Goal: Information Seeking & Learning: Find specific fact

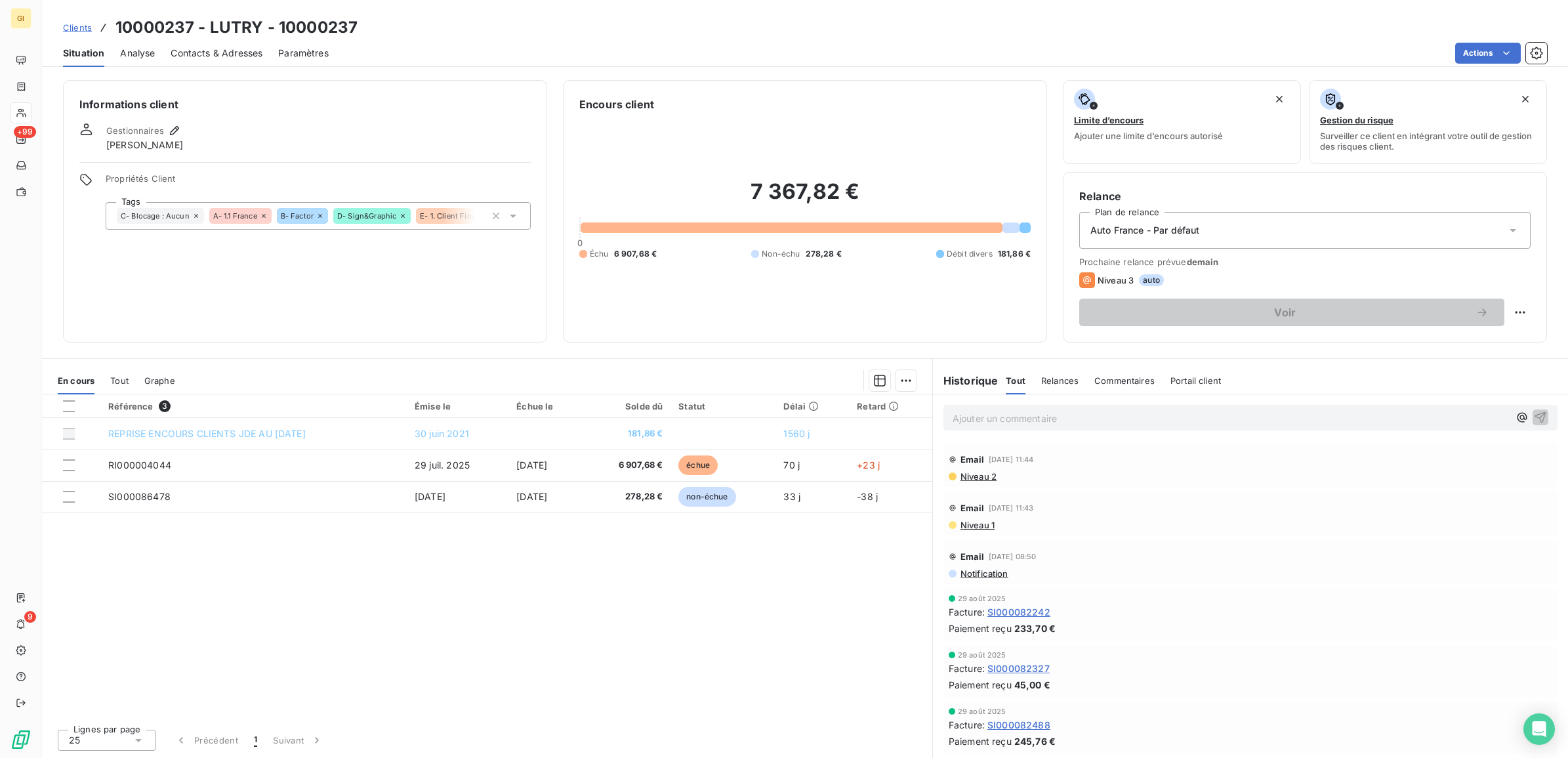
click at [75, 21] on link "Clients" at bounding box center [77, 28] width 29 height 13
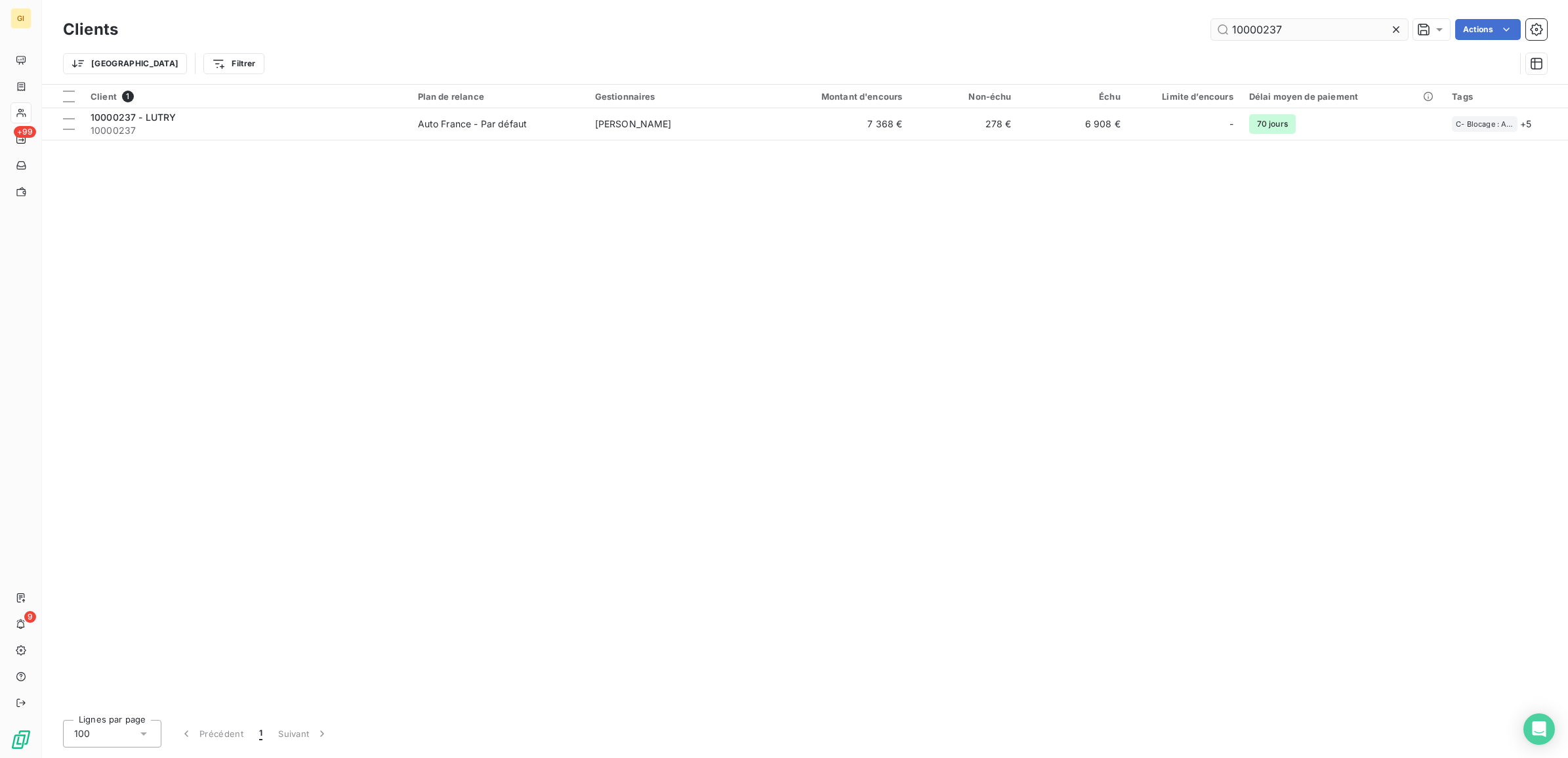
drag, startPoint x: 1294, startPoint y: 31, endPoint x: 1209, endPoint y: 31, distance: 85.0
click at [1211, 31] on input "10000237" at bounding box center [1310, 30] width 197 height 21
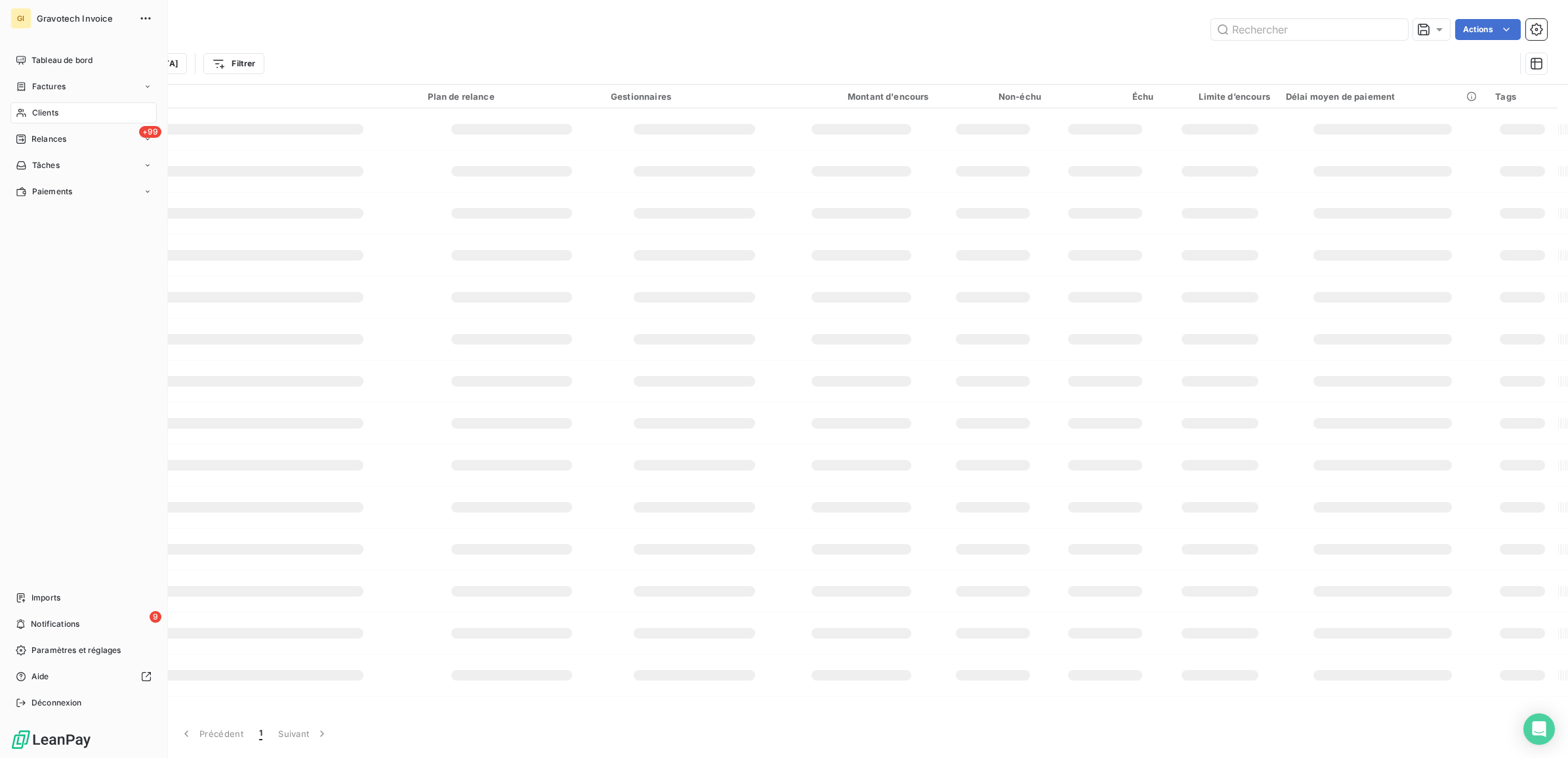
click at [38, 109] on span "Clients" at bounding box center [45, 112] width 26 height 11
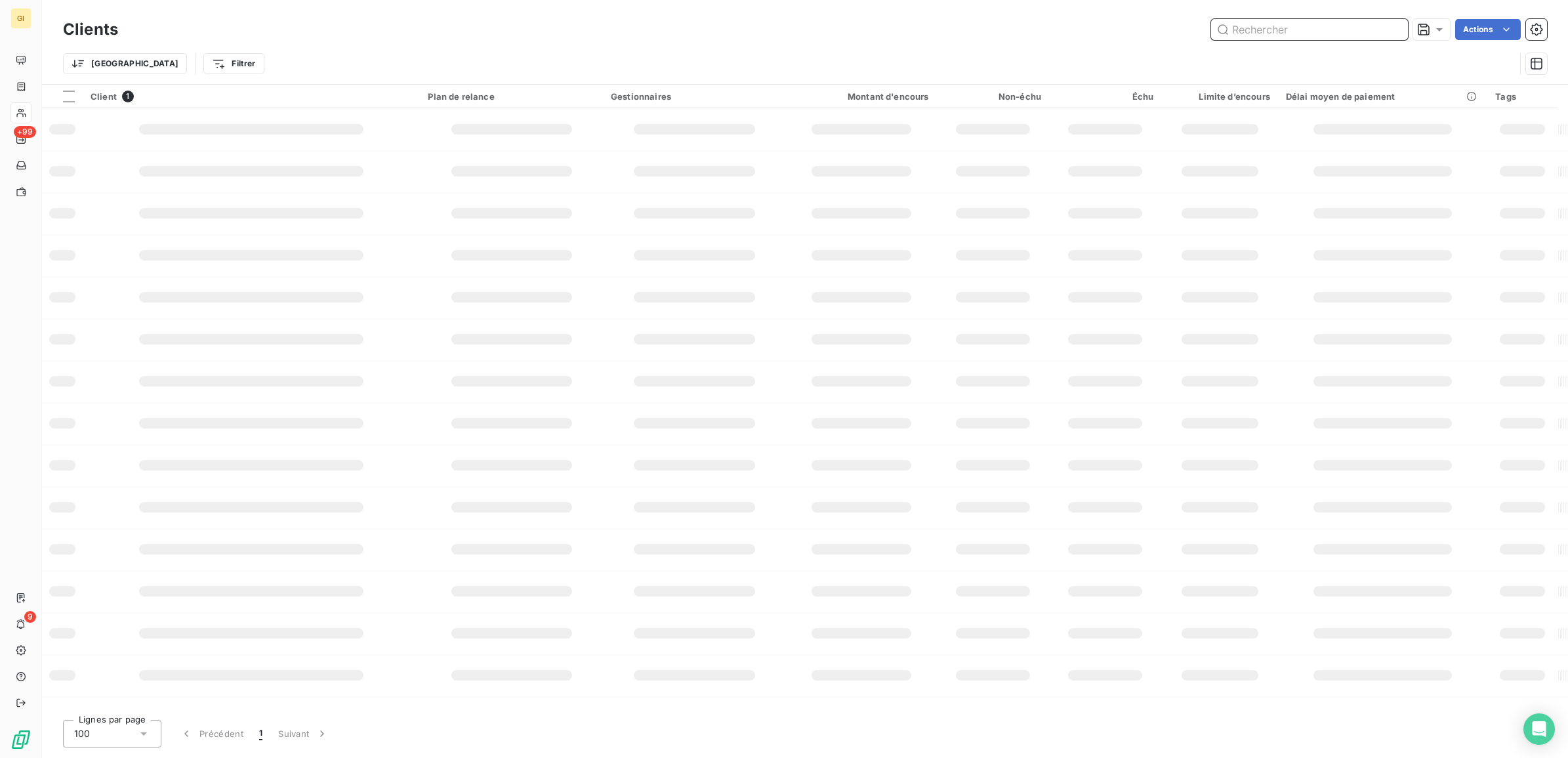
click at [1307, 24] on input "text" at bounding box center [1310, 30] width 197 height 21
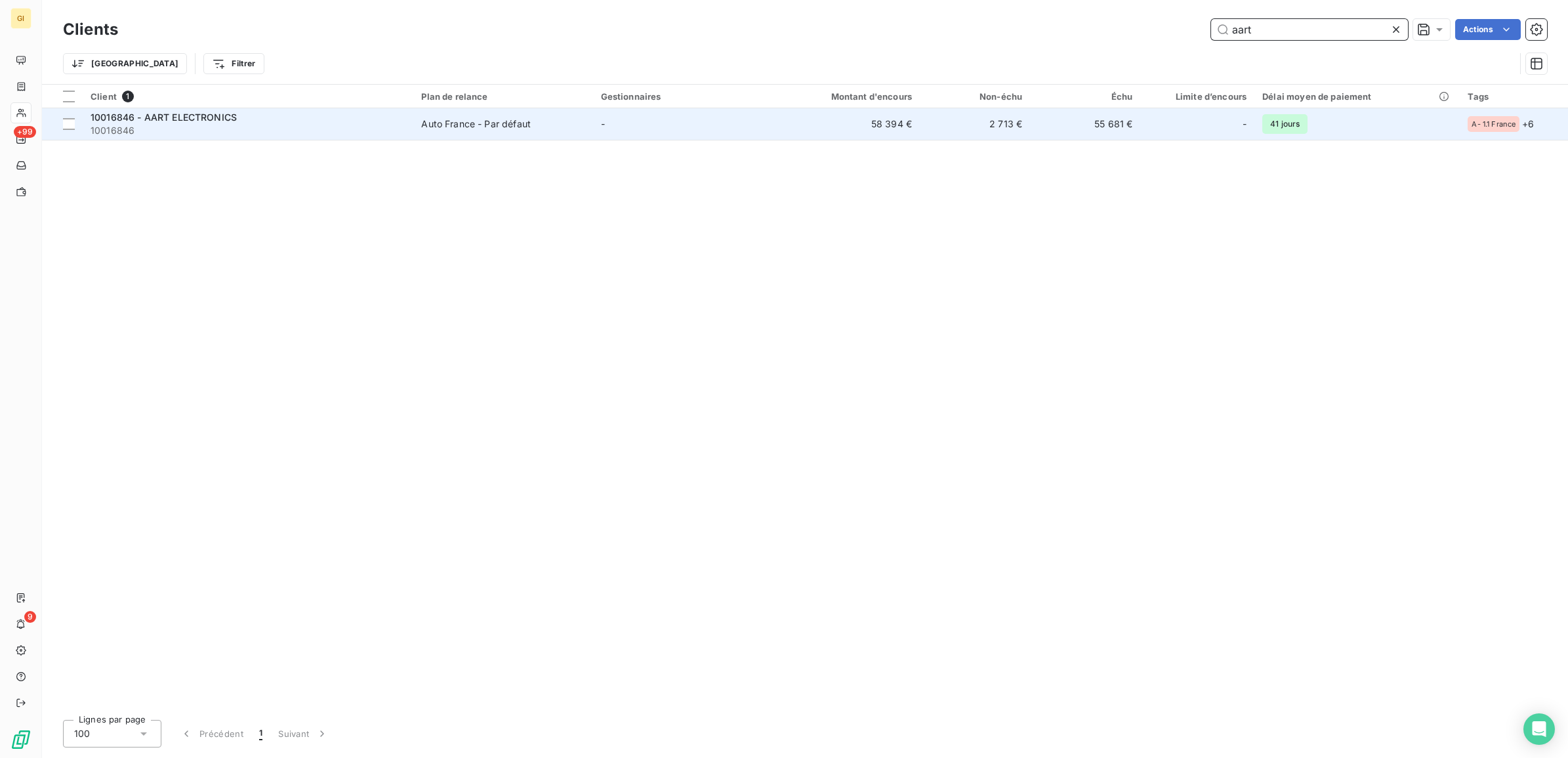
type input "aart"
click at [717, 123] on td "-" at bounding box center [682, 124] width 179 height 31
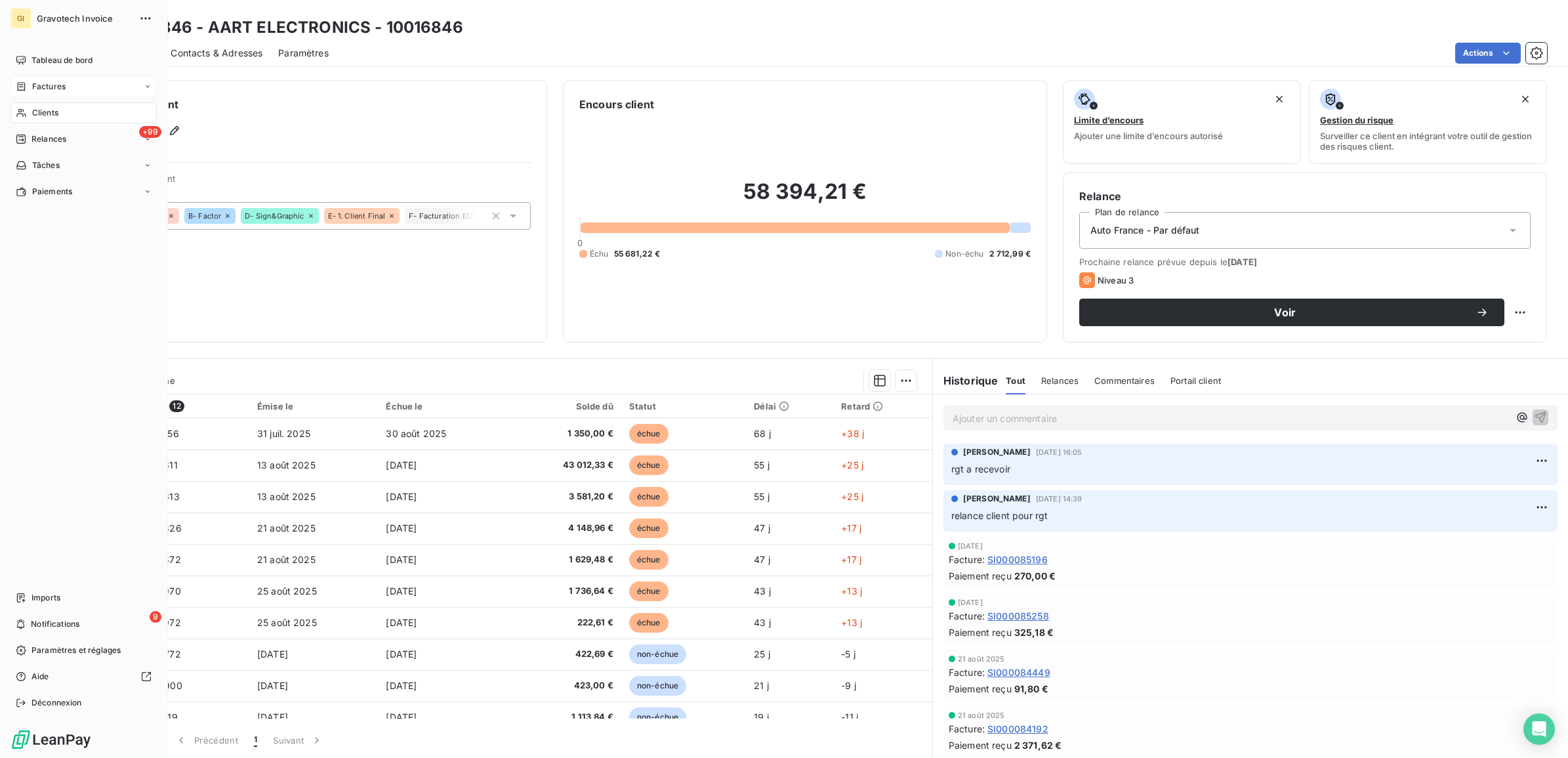
drag, startPoint x: 51, startPoint y: 87, endPoint x: 405, endPoint y: 72, distance: 354.3
click at [51, 86] on span "Factures" at bounding box center [48, 86] width 34 height 11
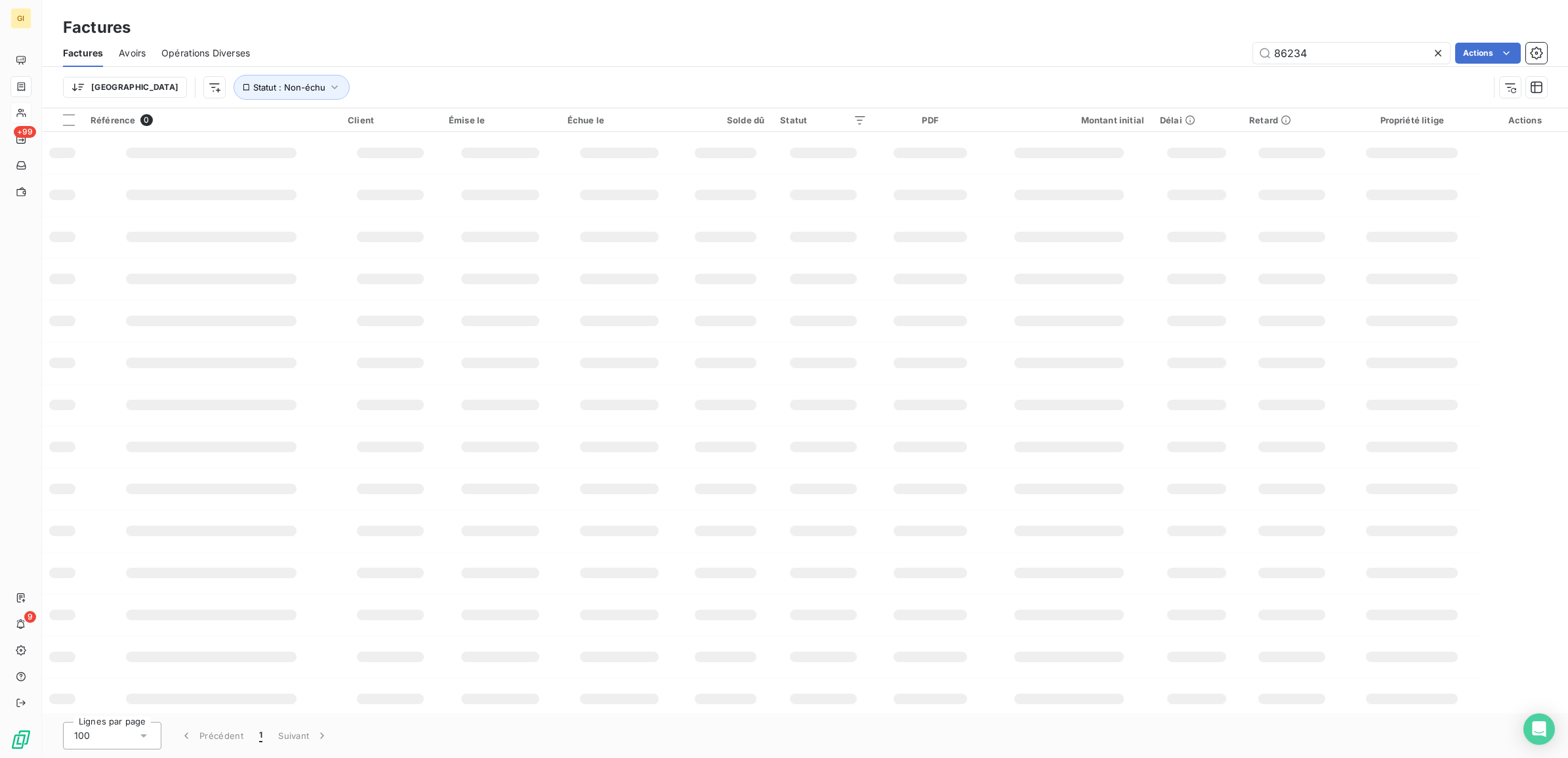
drag, startPoint x: 1276, startPoint y: 57, endPoint x: 1124, endPoint y: 60, distance: 152.0
click at [1143, 59] on div "86234 Actions" at bounding box center [906, 53] width 1281 height 21
drag, startPoint x: 1339, startPoint y: 54, endPoint x: 1173, endPoint y: 62, distance: 166.2
click at [1173, 62] on div "10015857 Actions" at bounding box center [906, 53] width 1281 height 21
paste input "09385"
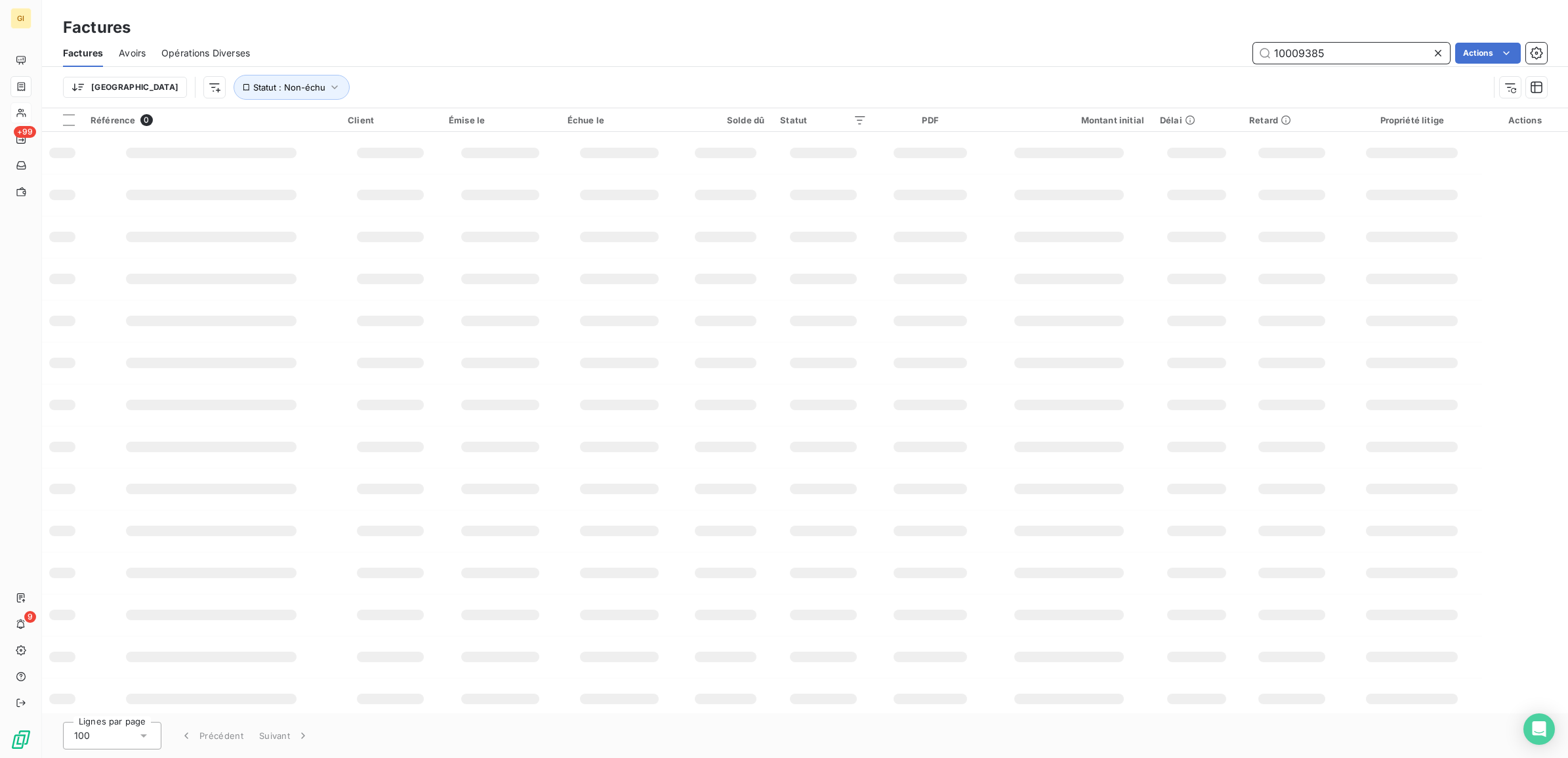
type input "10009385"
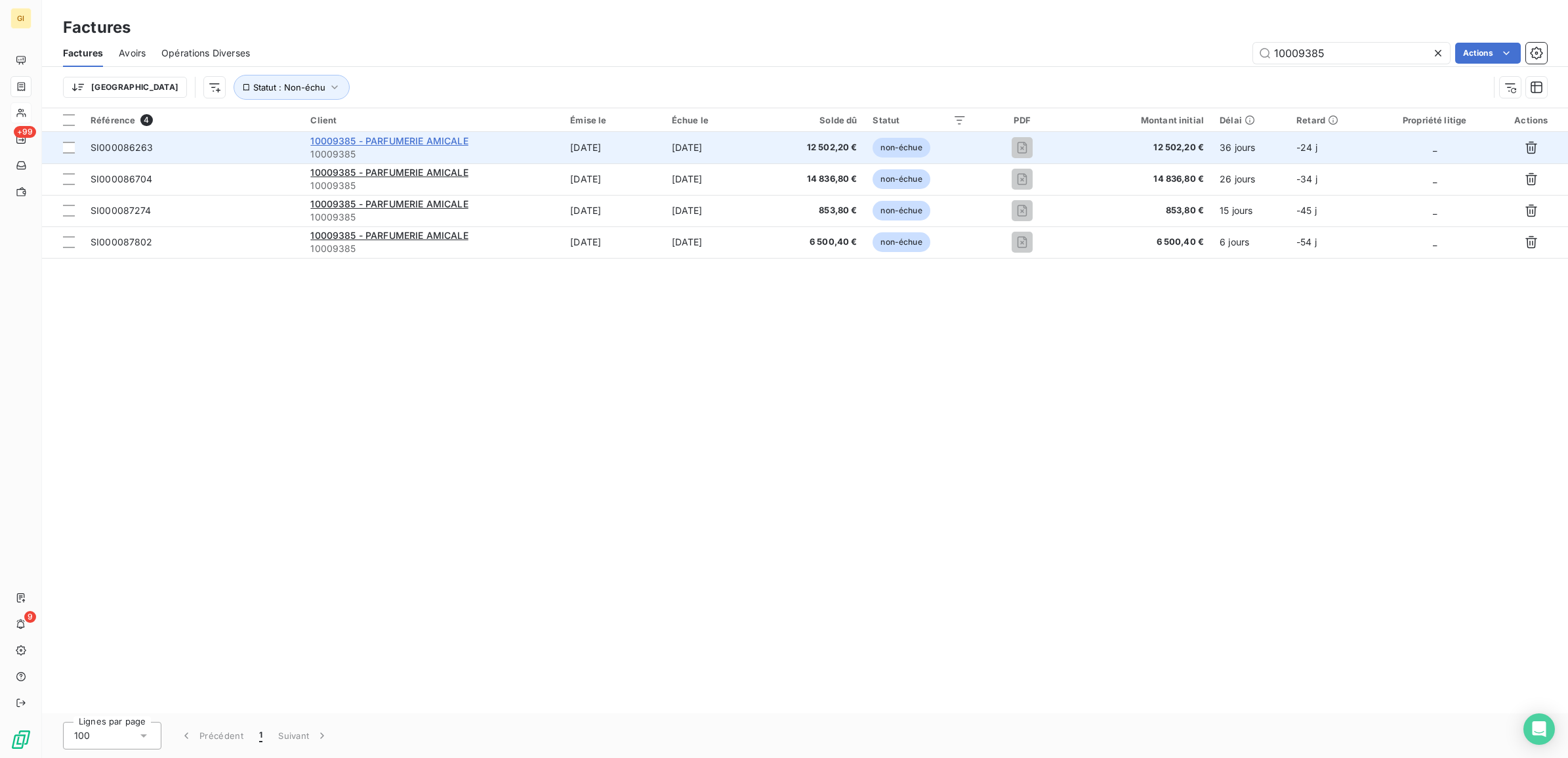
click at [355, 139] on span "10009385 - PARFUMERIE AMICALE" at bounding box center [389, 141] width 157 height 11
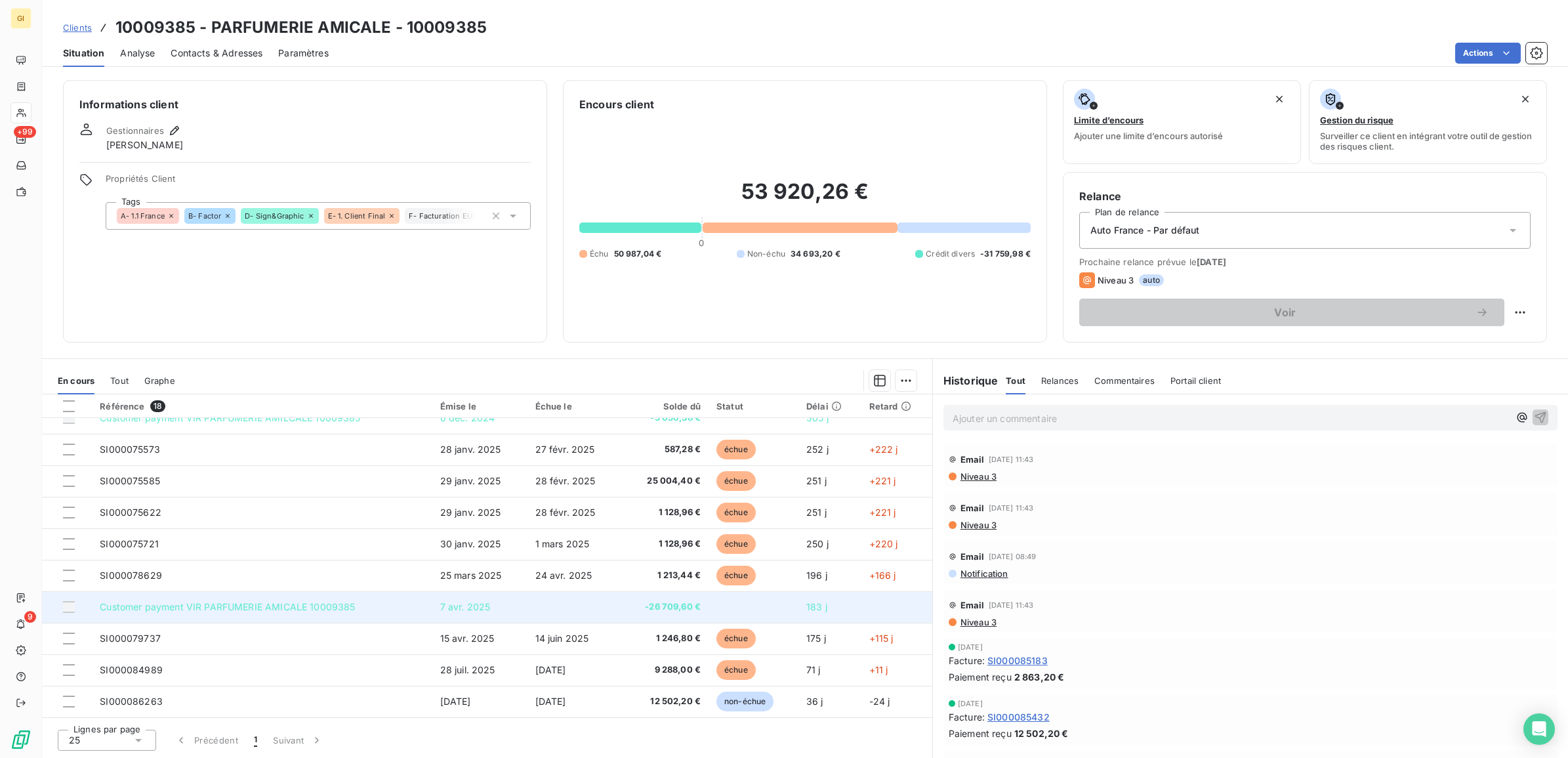
scroll to position [164, 0]
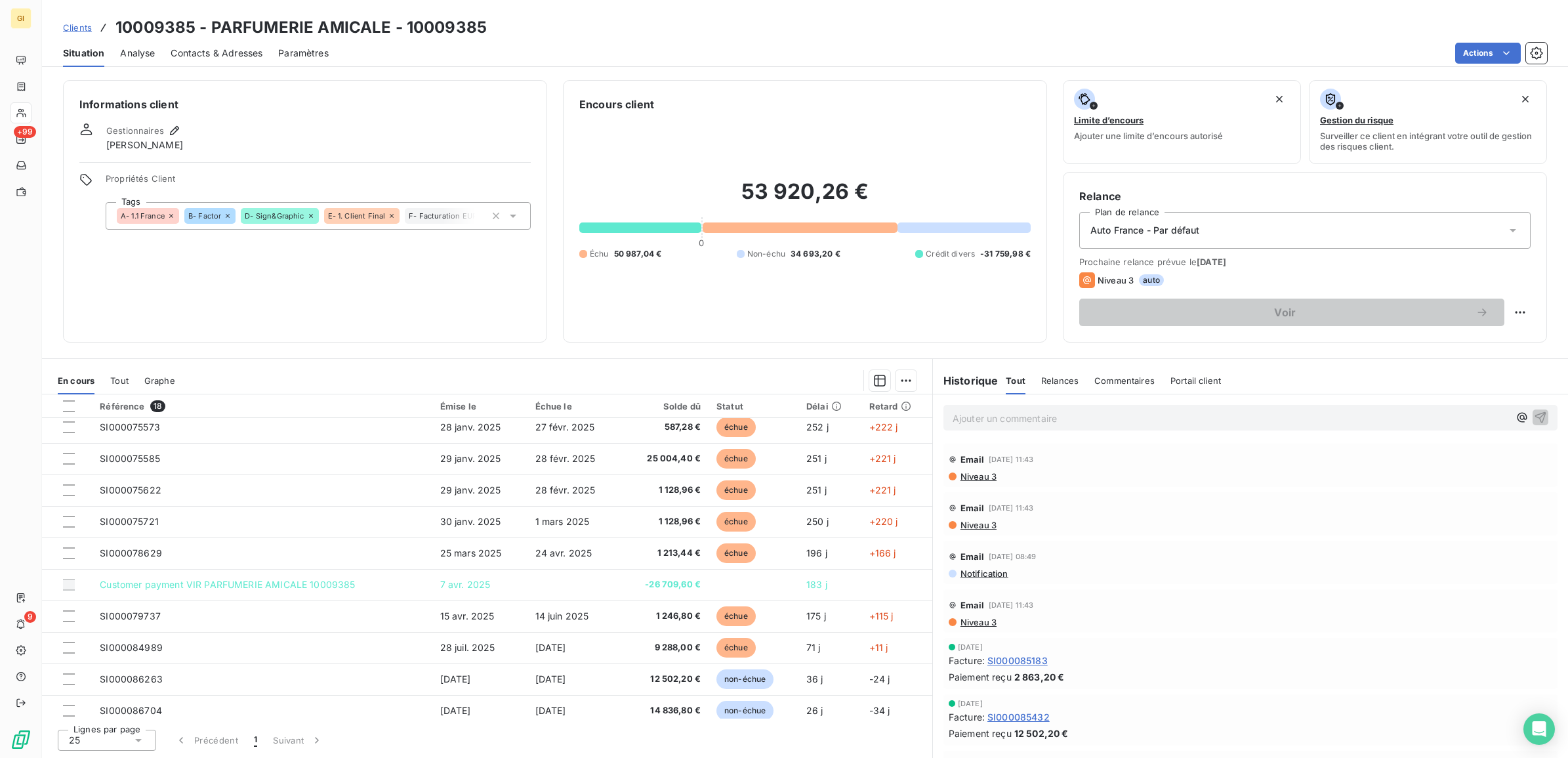
click at [63, 26] on span "Clients" at bounding box center [77, 27] width 29 height 11
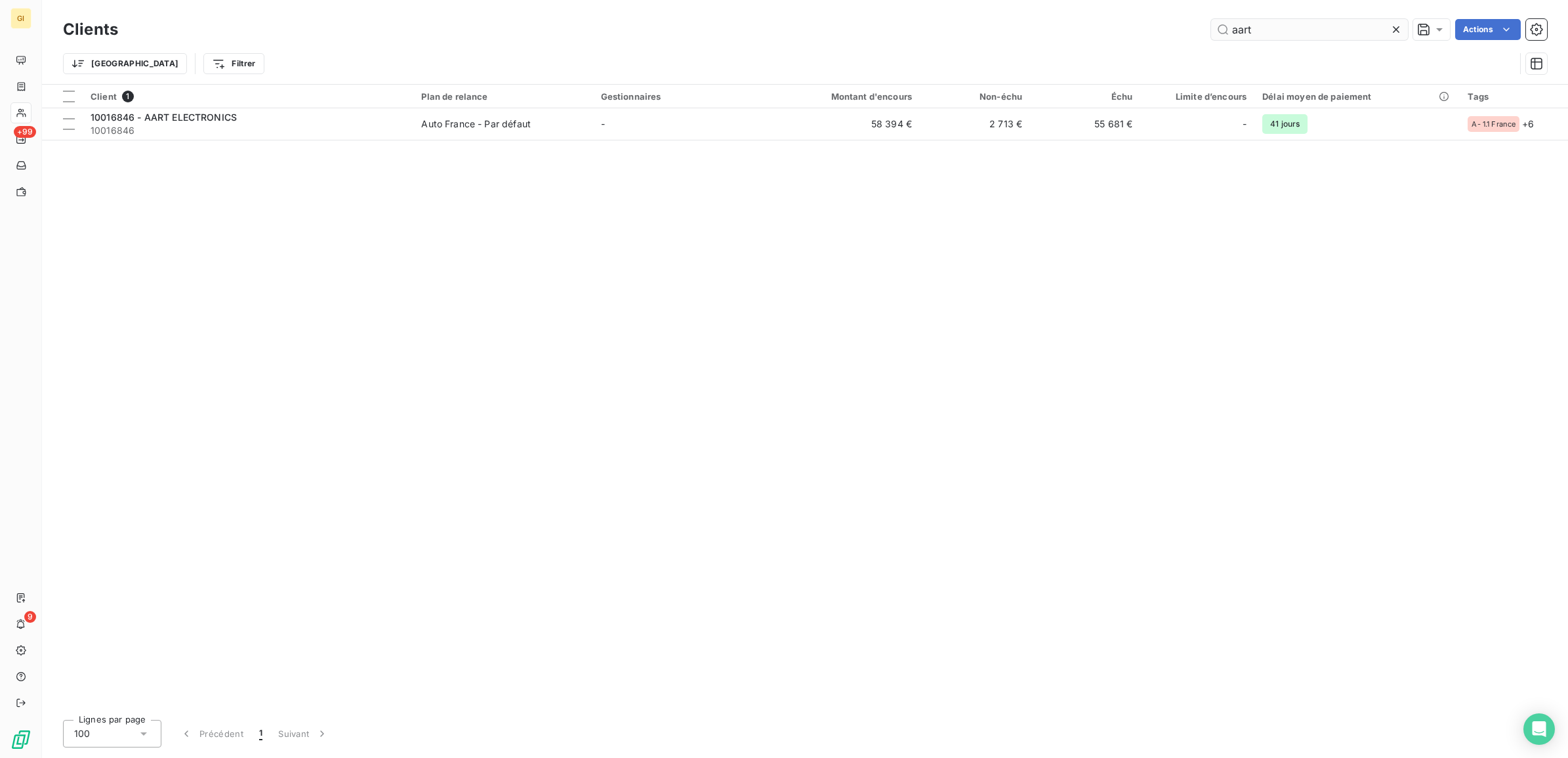
drag, startPoint x: 1256, startPoint y: 21, endPoint x: 1225, endPoint y: 34, distance: 33.6
click at [1225, 34] on input "aart" at bounding box center [1310, 30] width 197 height 21
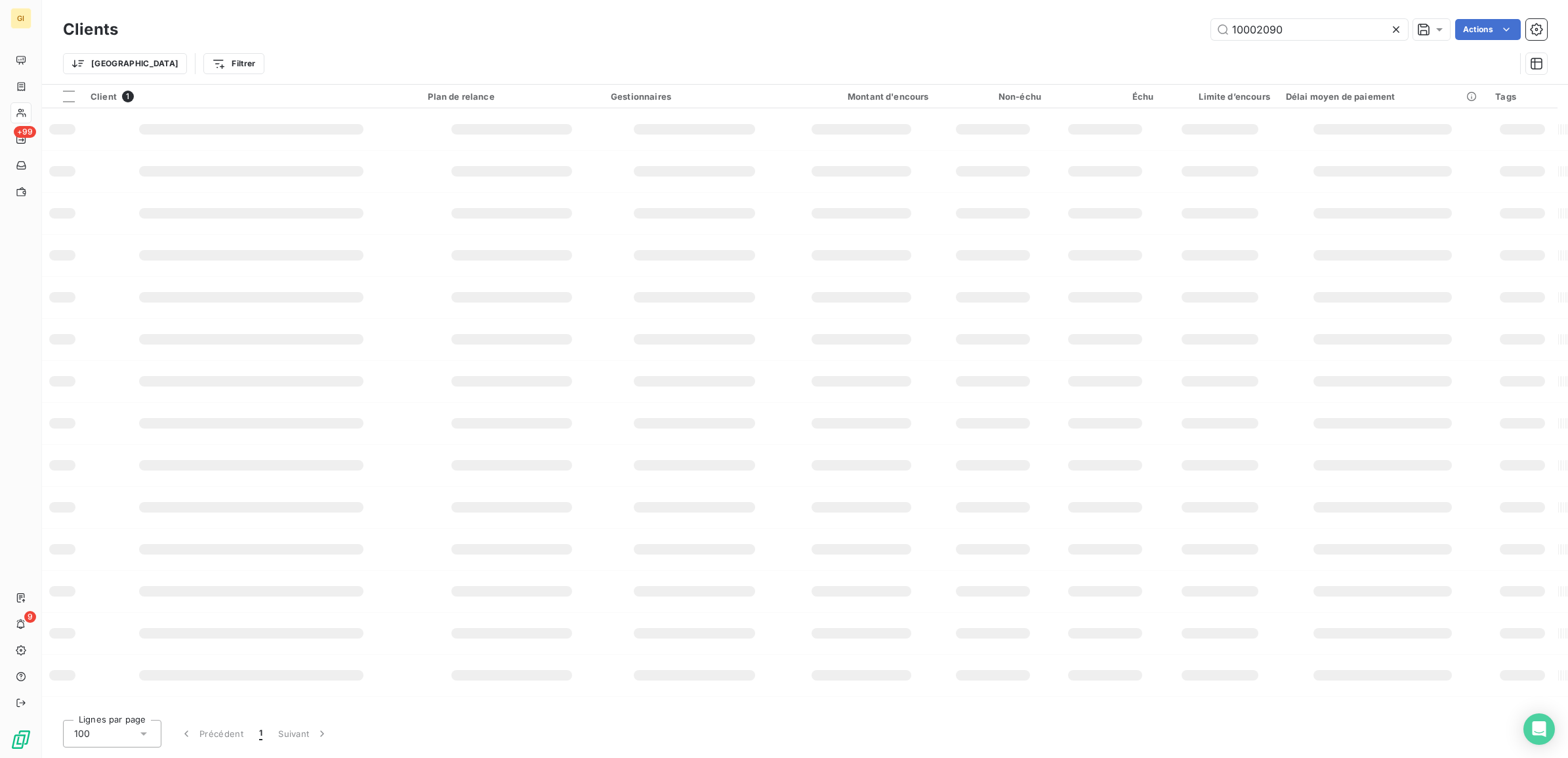
type input "10002090"
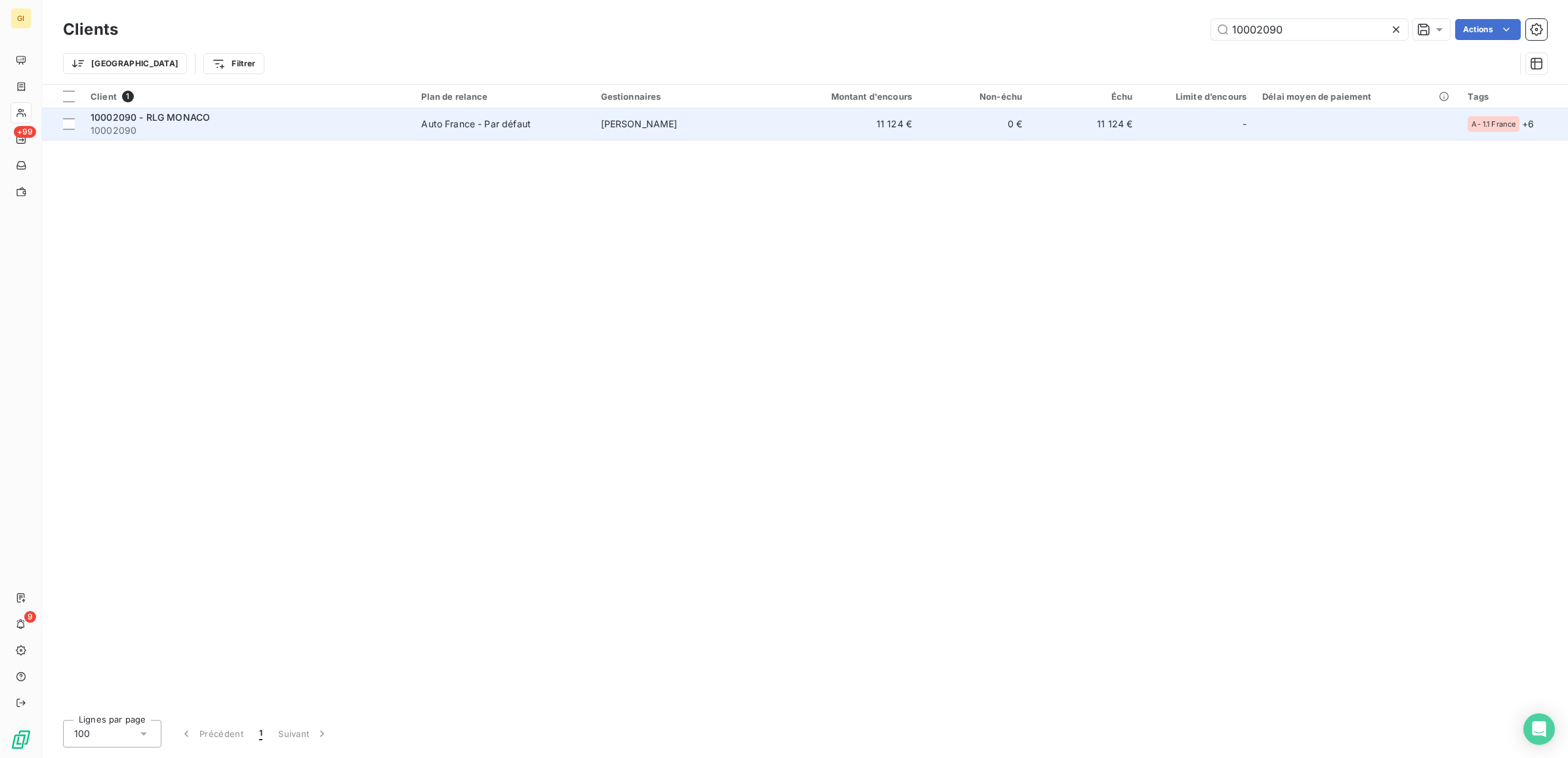
click at [497, 136] on td "Auto France - Par défaut" at bounding box center [503, 124] width 179 height 31
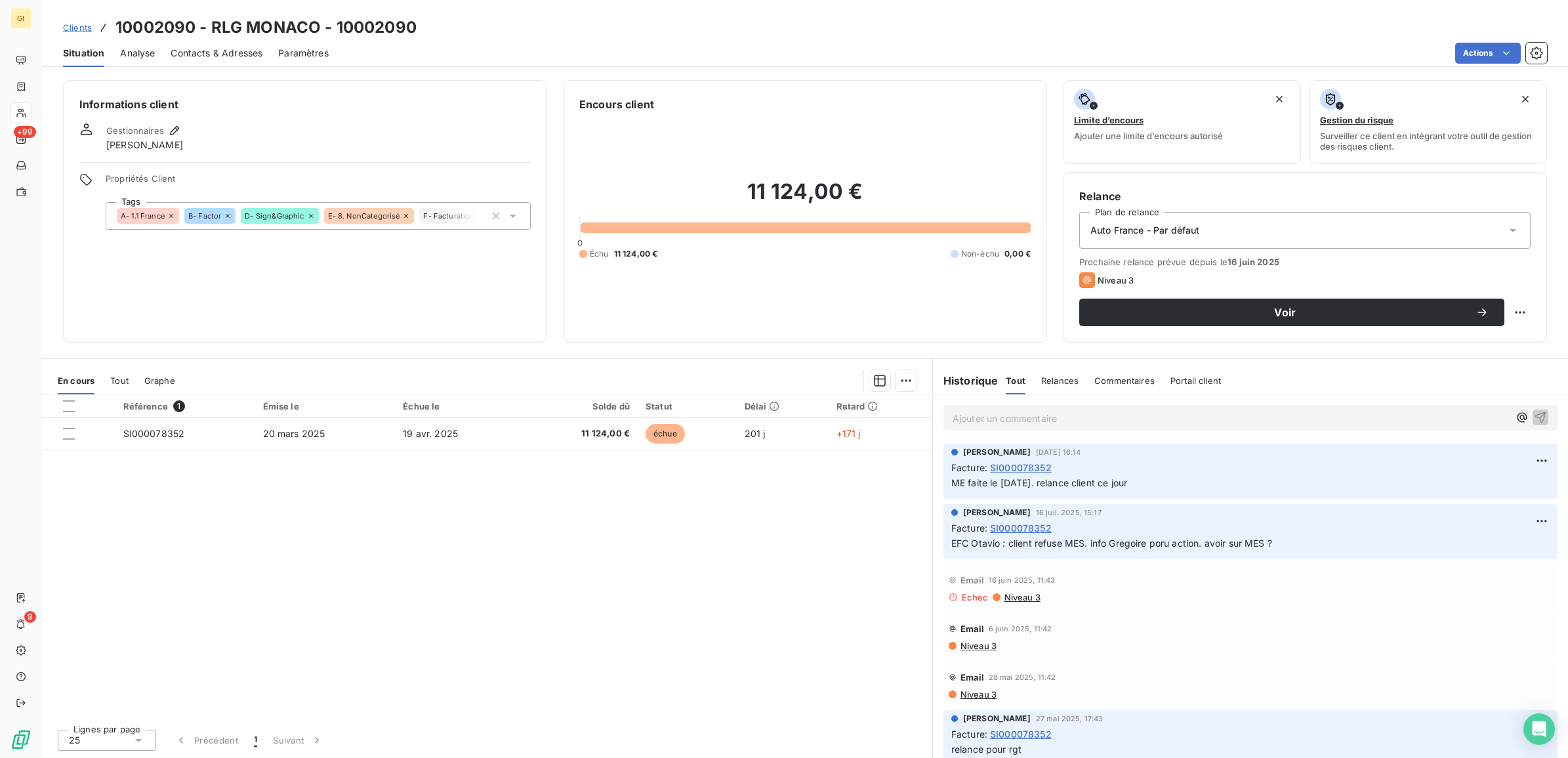
click at [795, 499] on div "Référence 1 Émise le Échue le Solde dû Statut Délai Retard SI000078352 20 mars …" at bounding box center [487, 556] width 891 height 324
click at [235, 57] on span "Contacts & Adresses" at bounding box center [217, 53] width 92 height 13
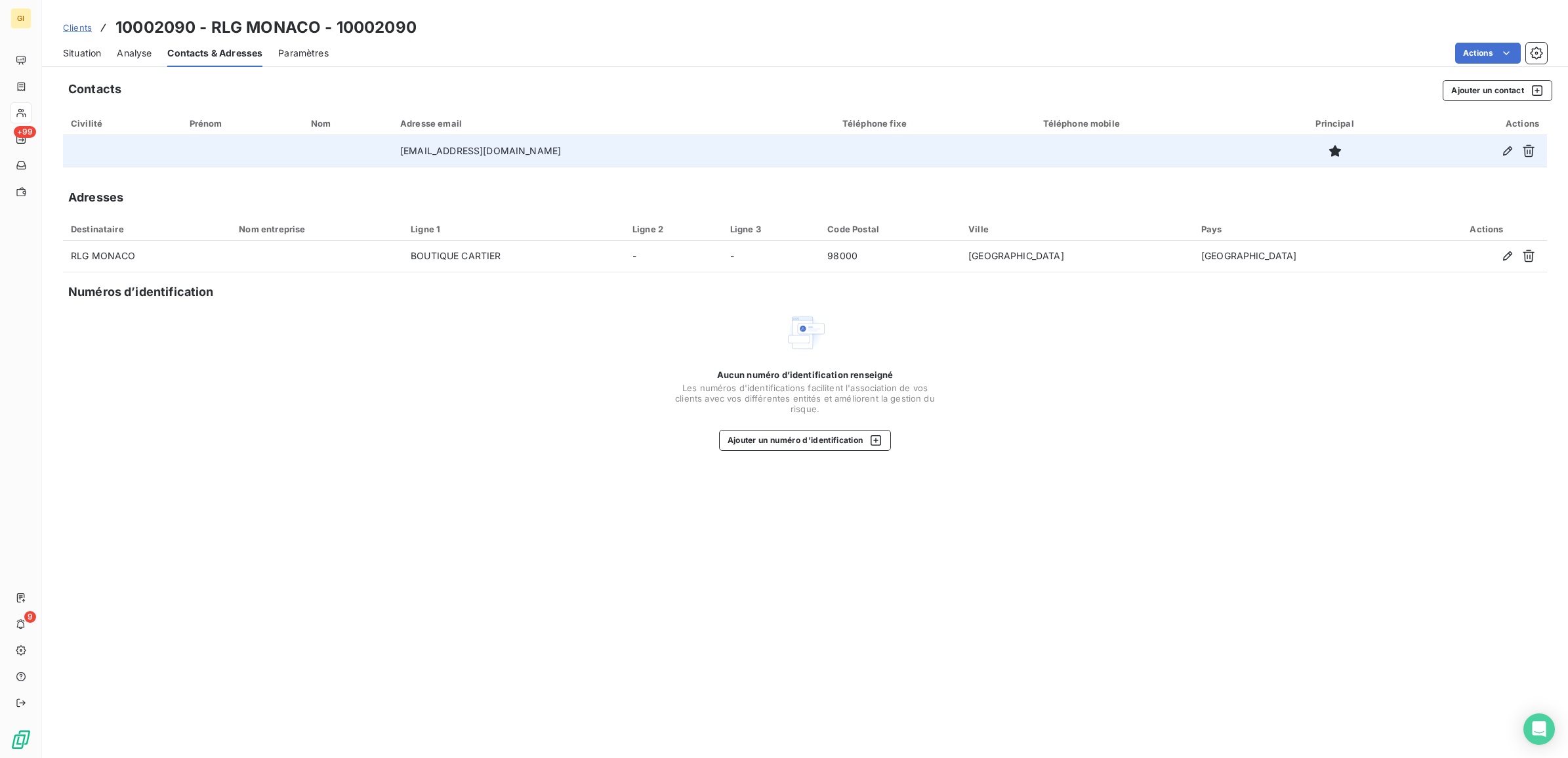
drag, startPoint x: 608, startPoint y: 153, endPoint x: 336, endPoint y: 153, distance: 272.0
click at [336, 153] on tr "[EMAIL_ADDRESS][DOMAIN_NAME]" at bounding box center [805, 151] width 1484 height 31
copy tr "[EMAIL_ADDRESS][DOMAIN_NAME]"
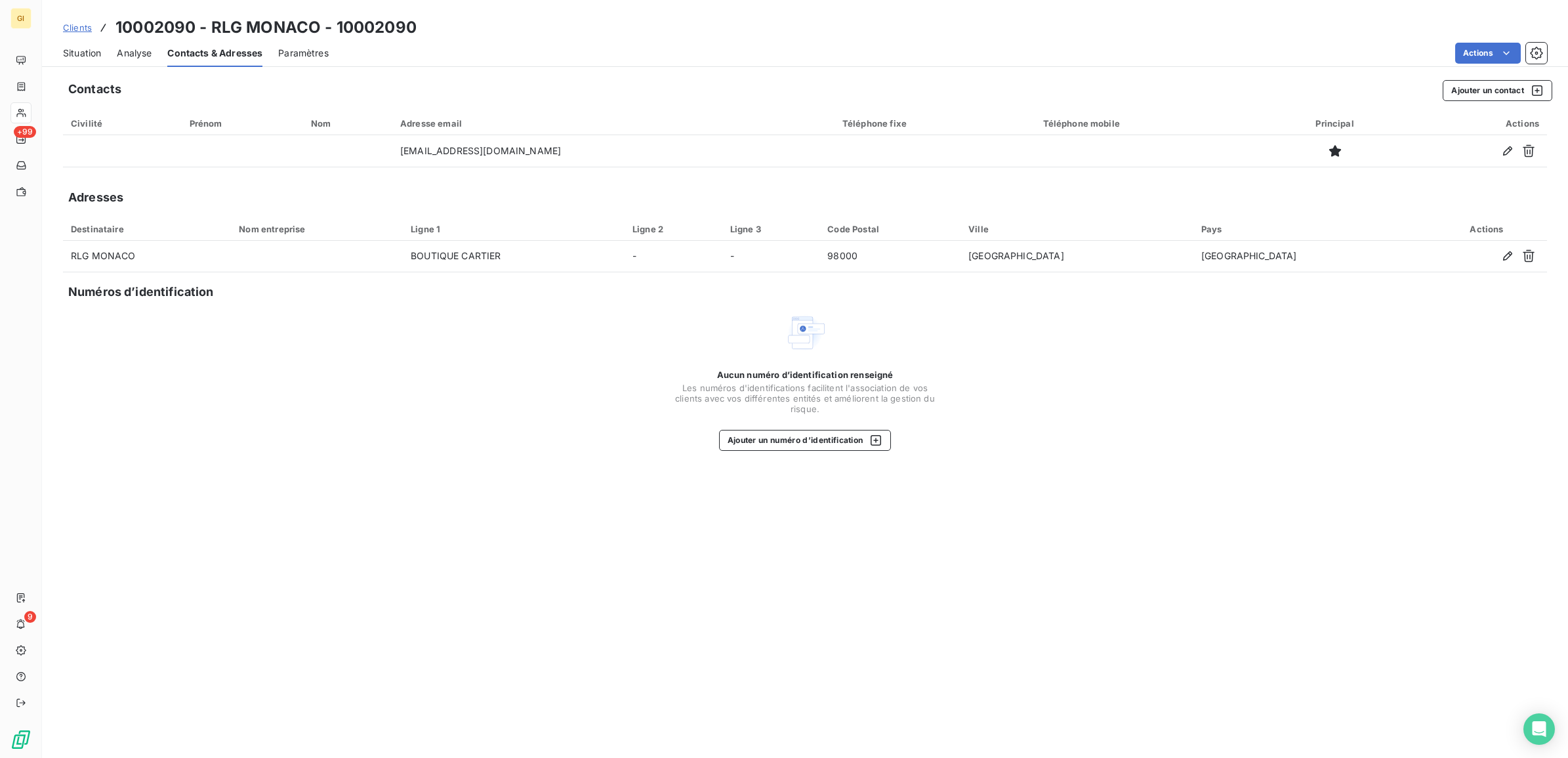
click at [74, 23] on span "Clients" at bounding box center [77, 27] width 29 height 11
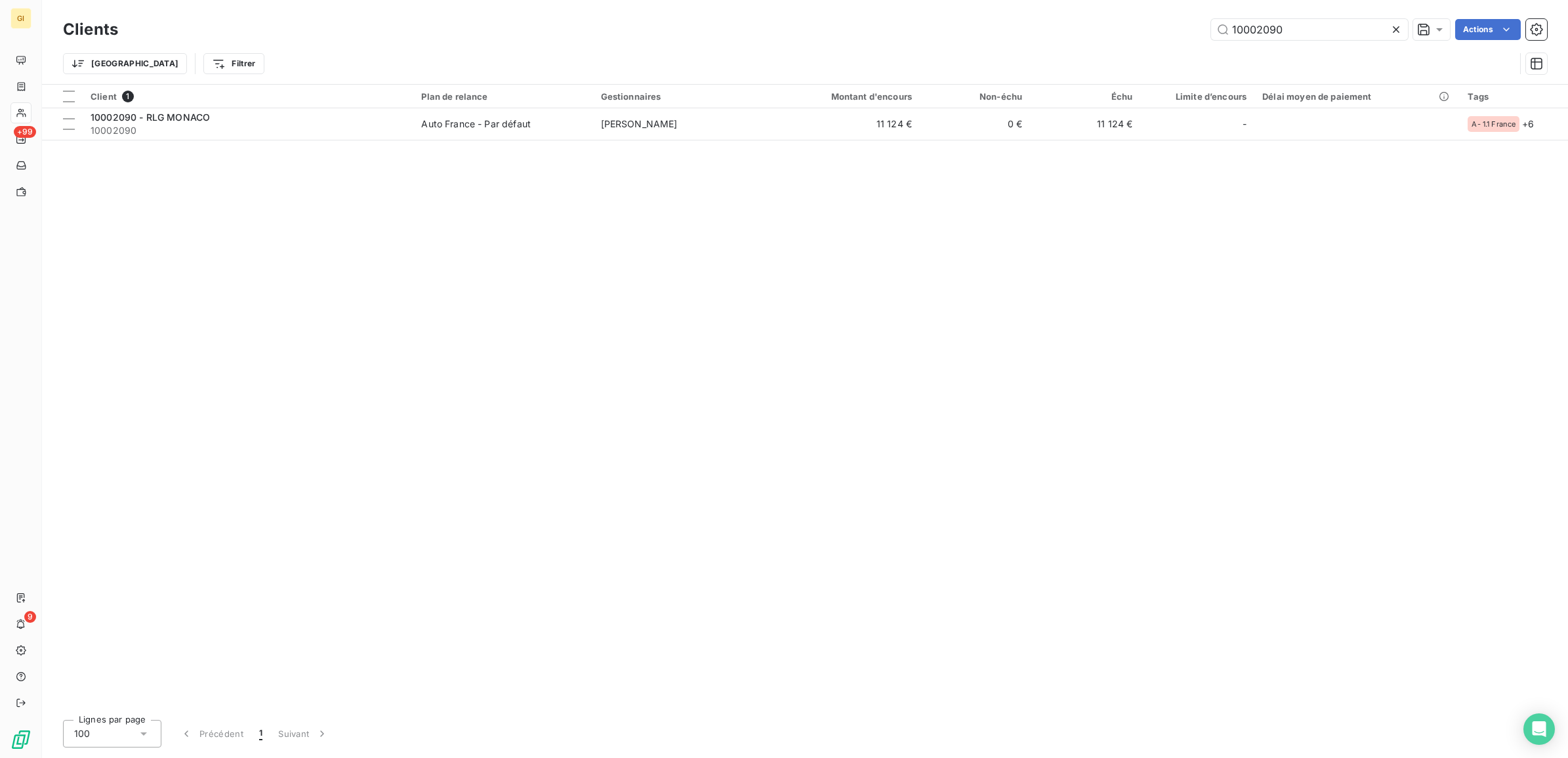
drag, startPoint x: 1268, startPoint y: 34, endPoint x: 1119, endPoint y: 57, distance: 150.8
click at [1120, 57] on div "Clients 10002090 Actions Trier Filtrer" at bounding box center [805, 49] width 1484 height 68
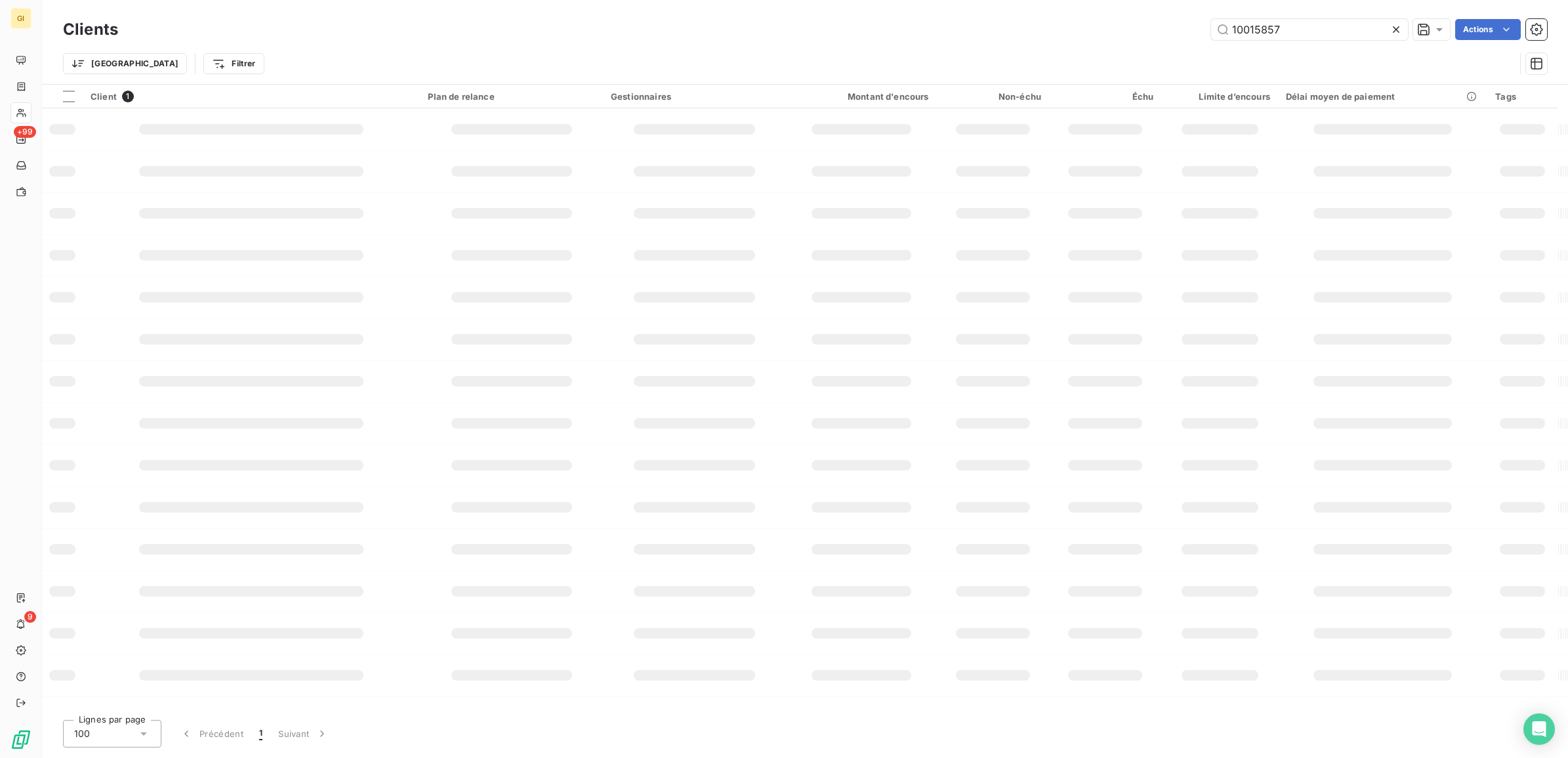
type input "10015857"
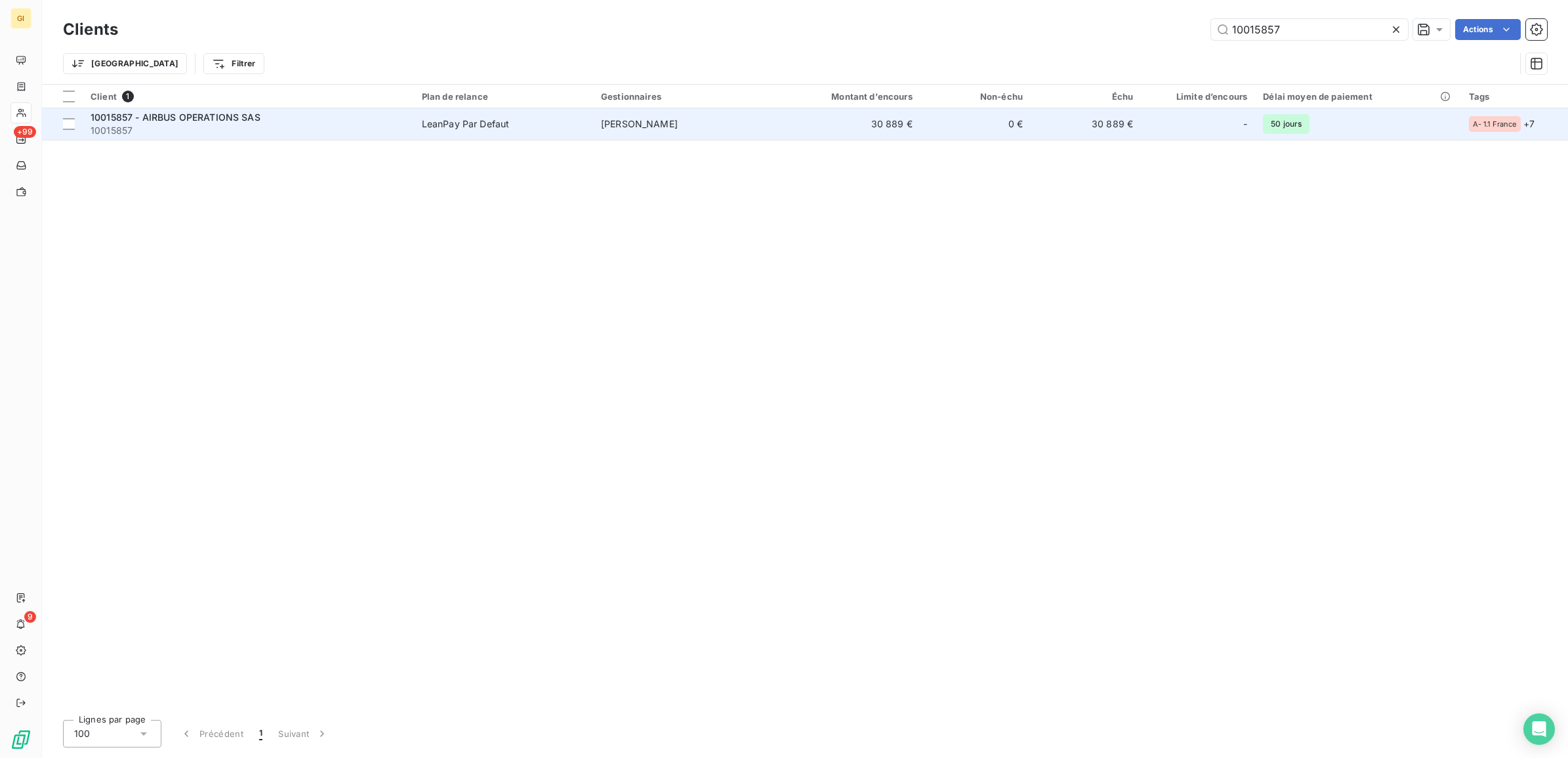
click at [457, 116] on td "LeanPay Par Defaut" at bounding box center [504, 124] width 179 height 31
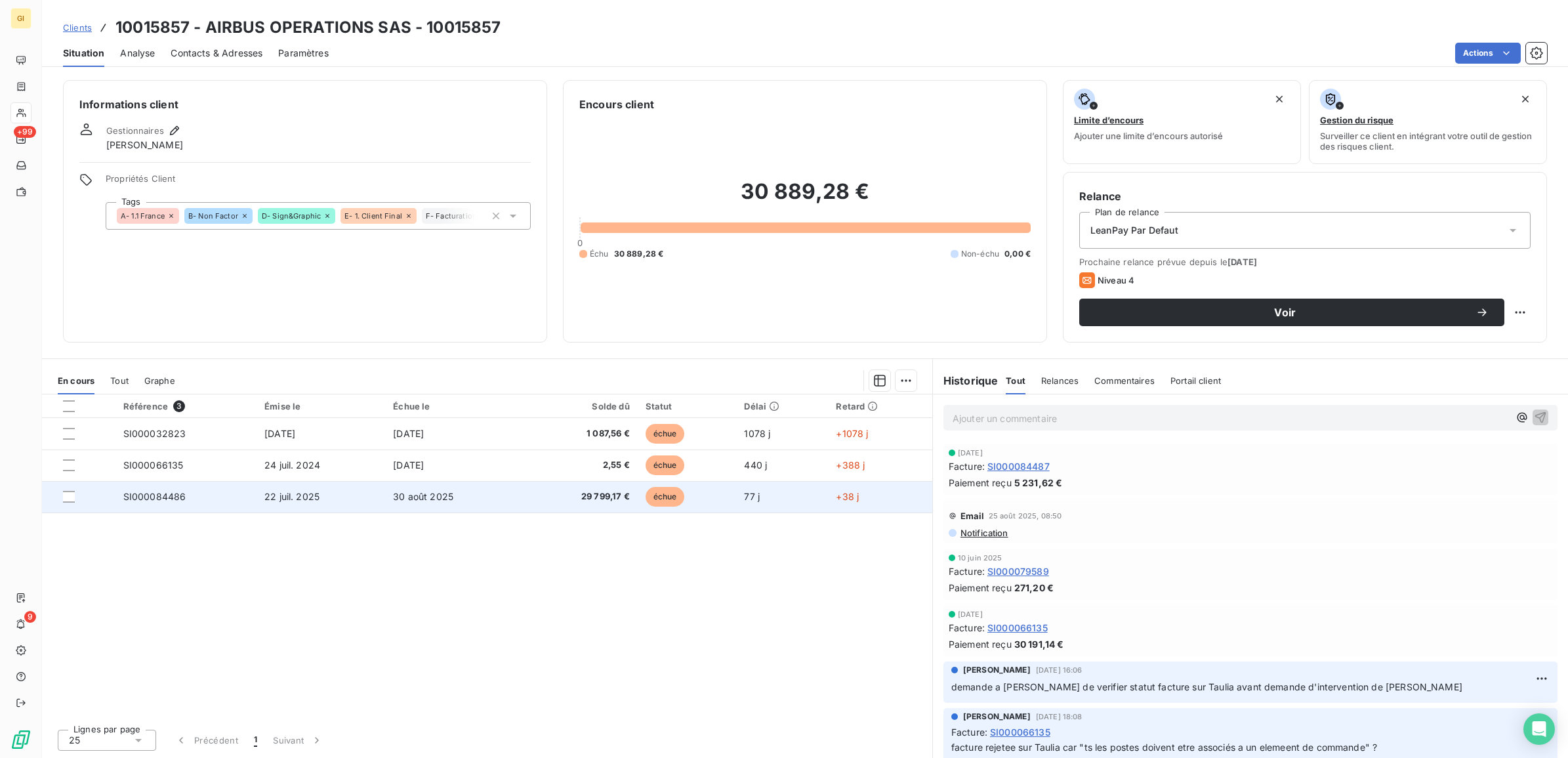
click at [201, 496] on td "SI000084486" at bounding box center [186, 496] width 141 height 31
click at [239, 494] on td "SI000084486" at bounding box center [186, 496] width 141 height 31
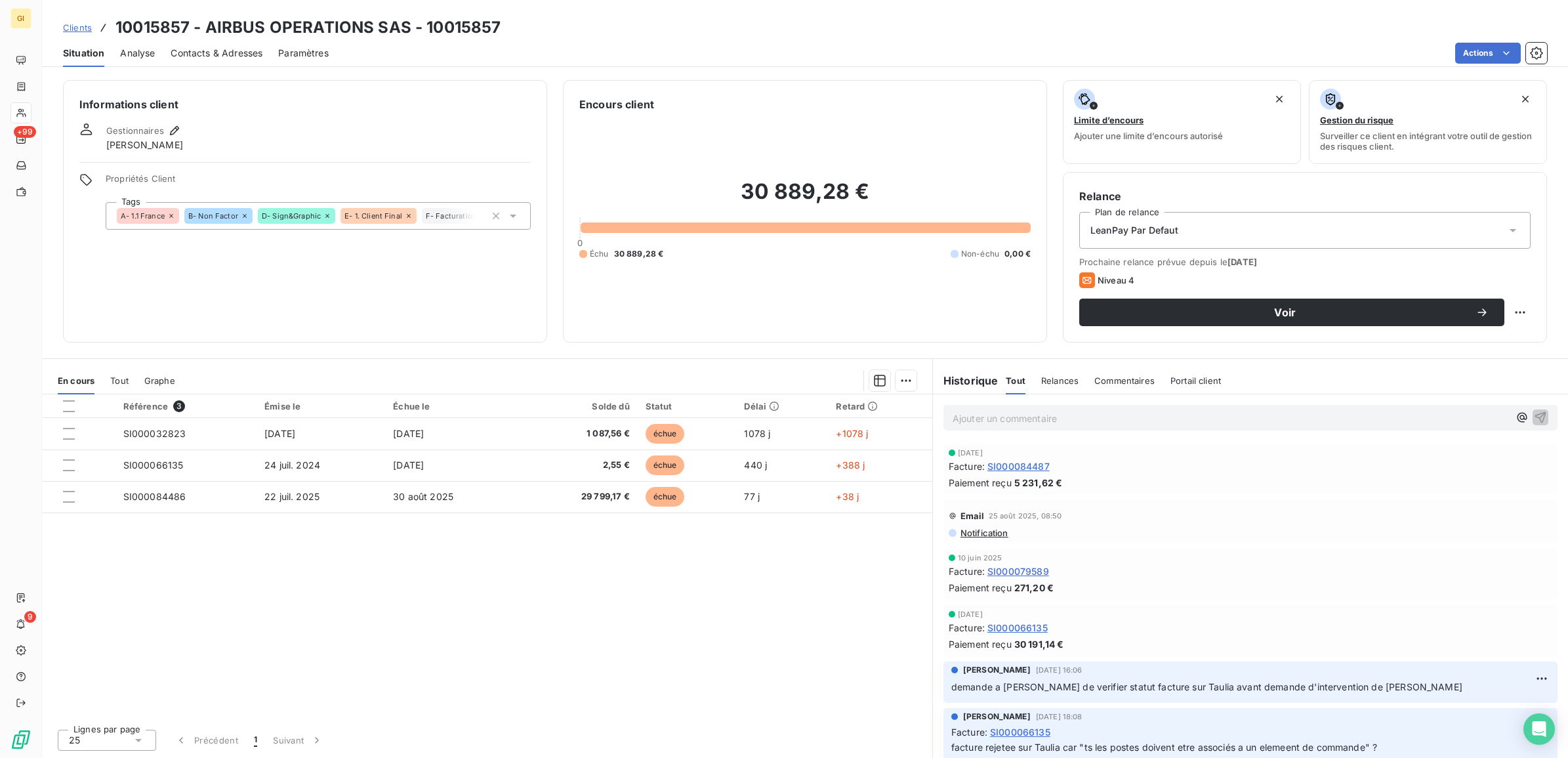
click at [650, 349] on div "Informations client Gestionnaires [PERSON_NAME] Propriétés Client Tags A- 1.1 F…" at bounding box center [805, 415] width 1526 height 686
click at [656, 351] on div "Informations client Gestionnaires [PERSON_NAME] Propriétés Client Tags A- 1.1 F…" at bounding box center [805, 415] width 1526 height 686
click at [769, 568] on div "Référence 3 Émise le Échue le Solde dû Statut Délai Retard SI000032823 [DATE] […" at bounding box center [487, 556] width 891 height 324
click at [89, 28] on span "Clients" at bounding box center [77, 27] width 29 height 11
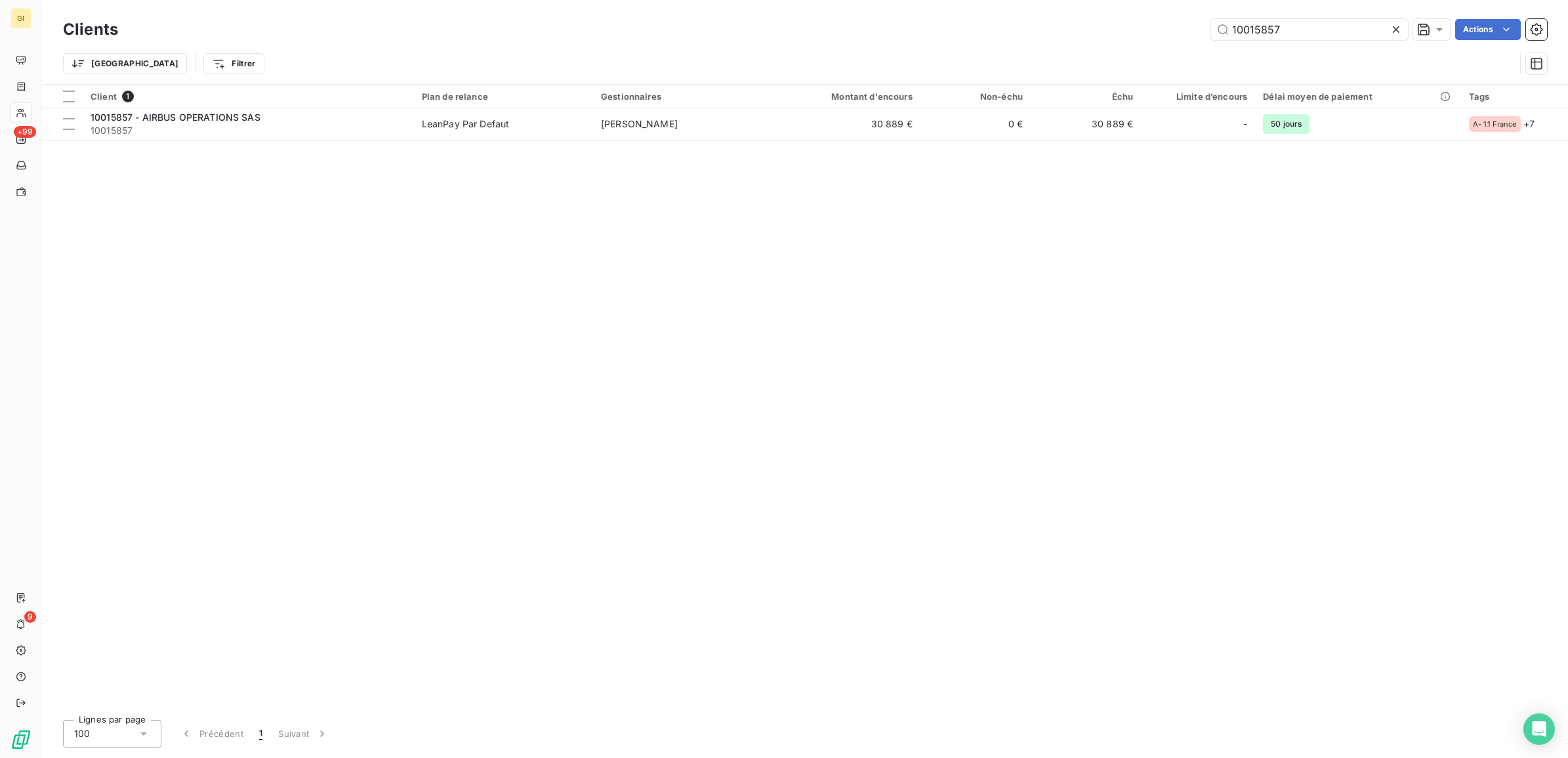
drag, startPoint x: 1304, startPoint y: 30, endPoint x: 1019, endPoint y: 53, distance: 285.9
click at [1031, 51] on div "Clients 10015857 Actions Trier Filtrer" at bounding box center [805, 49] width 1484 height 68
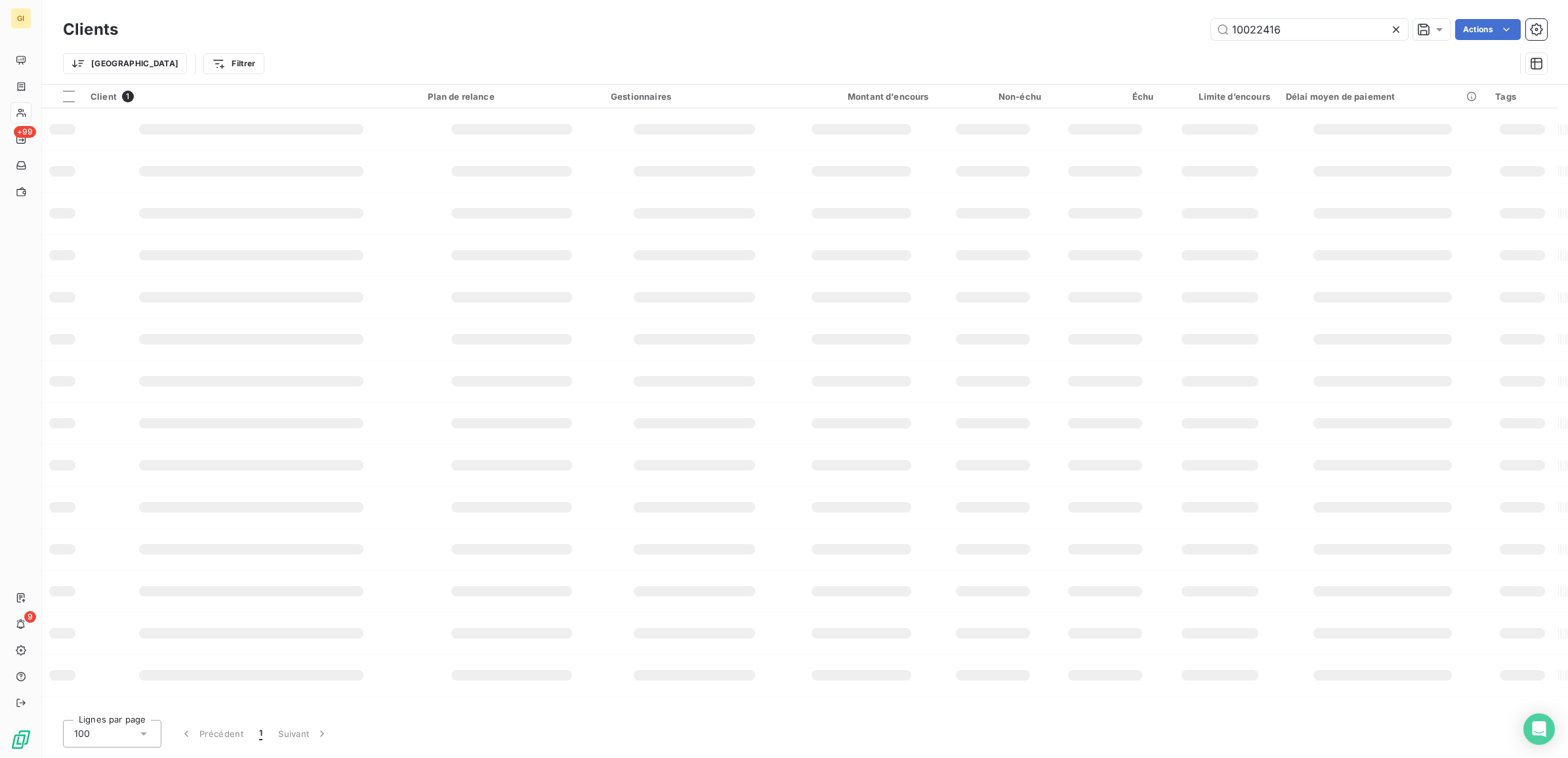
type input "10022416"
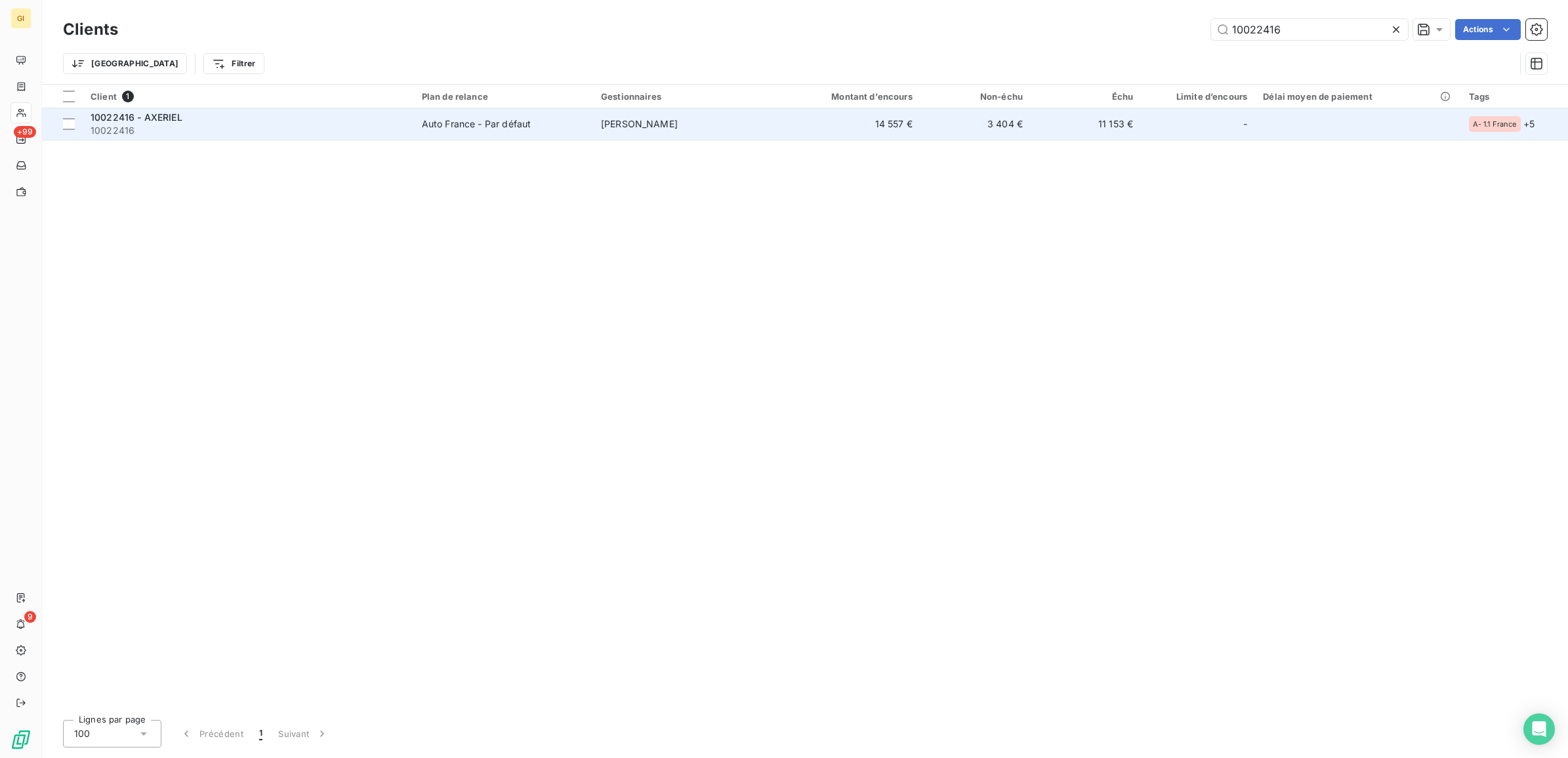
click at [799, 126] on td "14 557 €" at bounding box center [846, 124] width 148 height 31
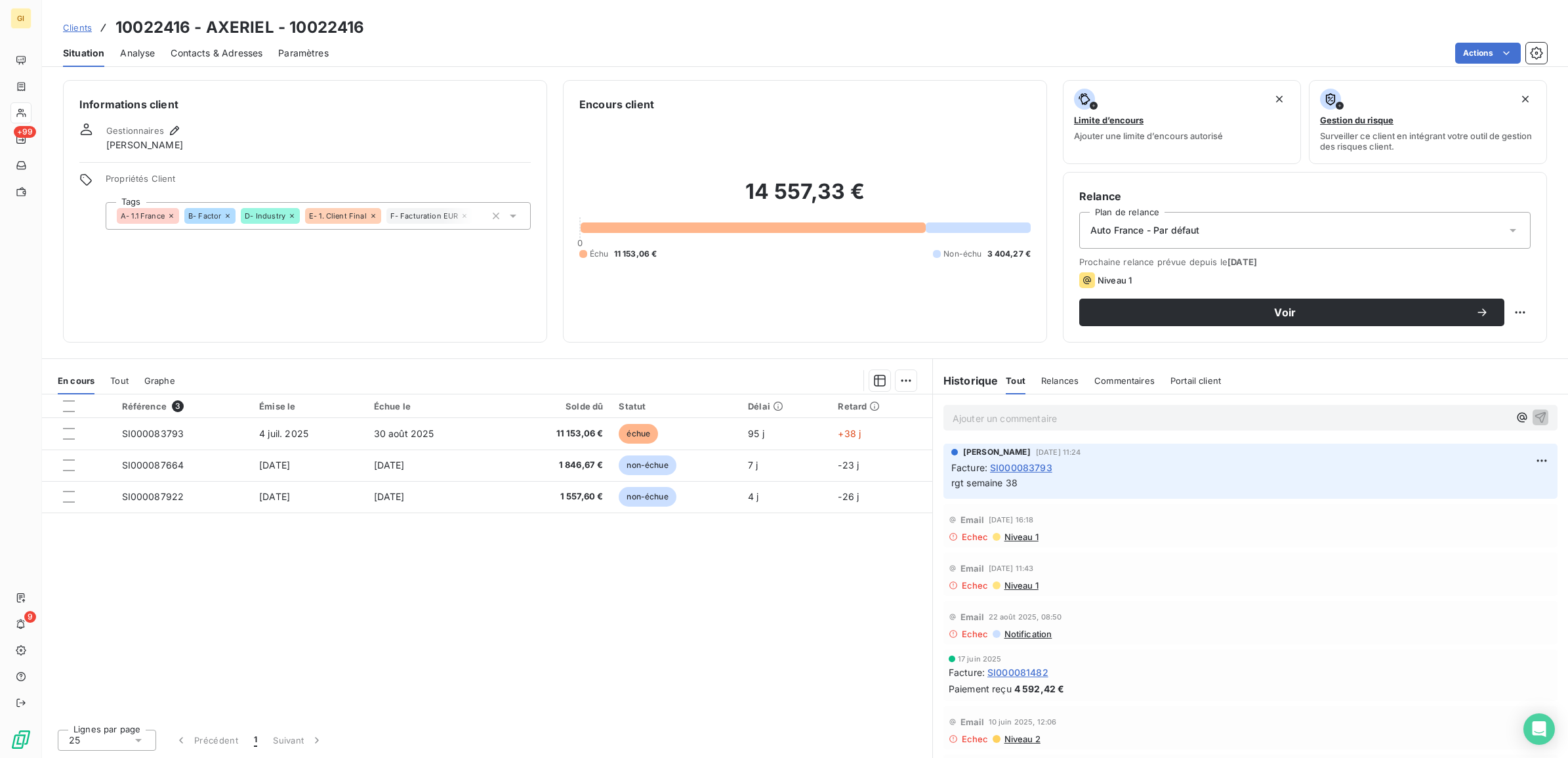
click at [228, 25] on h3 "10022416 - AXERIEL - 10022416" at bounding box center [239, 27] width 248 height 24
copy h3 "AXERIEL"
click at [74, 30] on span "Clients" at bounding box center [77, 27] width 29 height 11
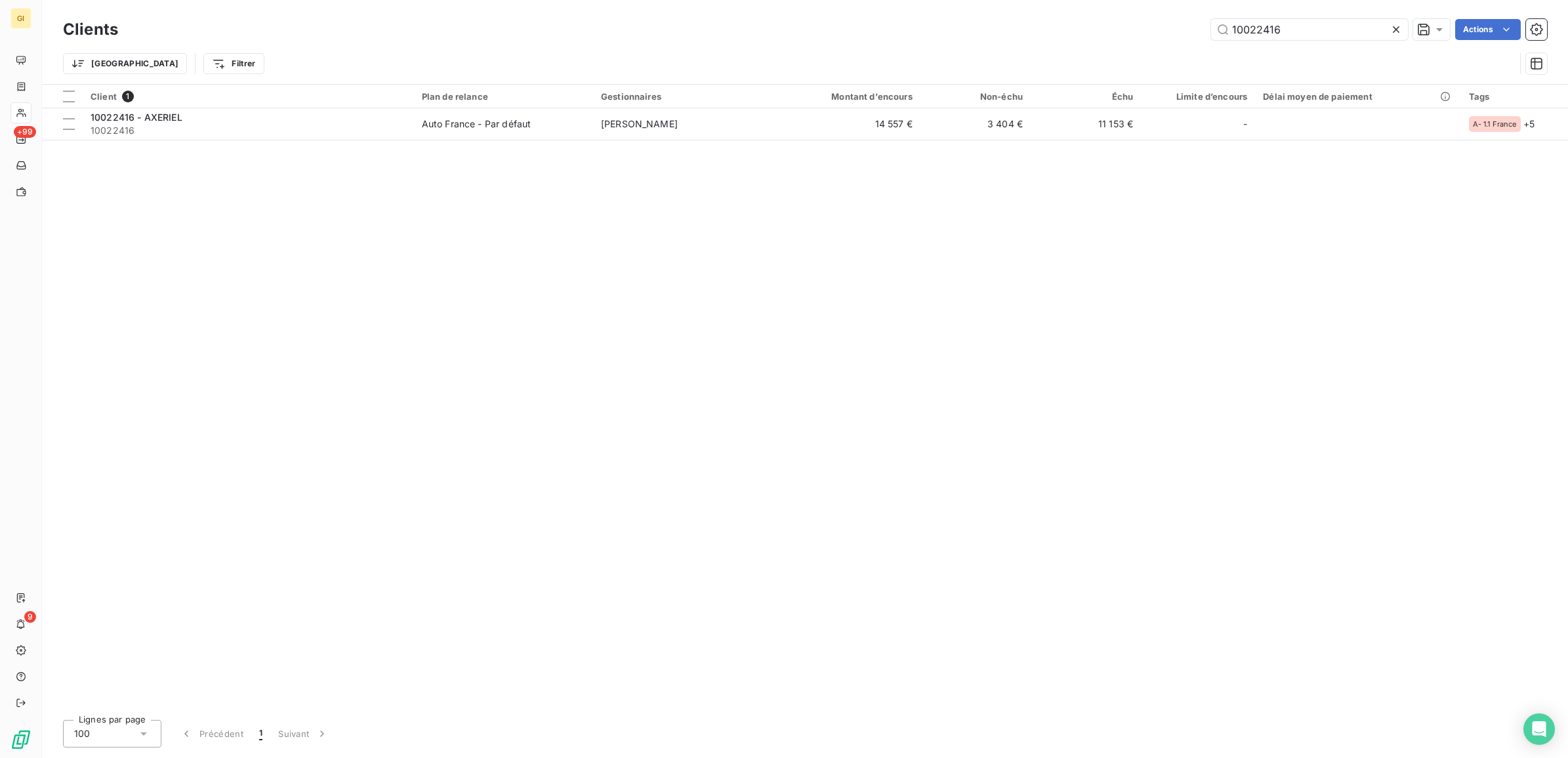
drag, startPoint x: 1303, startPoint y: 34, endPoint x: 1028, endPoint y: 51, distance: 275.5
click at [1028, 51] on div "Clients 10022416 Actions Trier Filtrer" at bounding box center [805, 49] width 1484 height 68
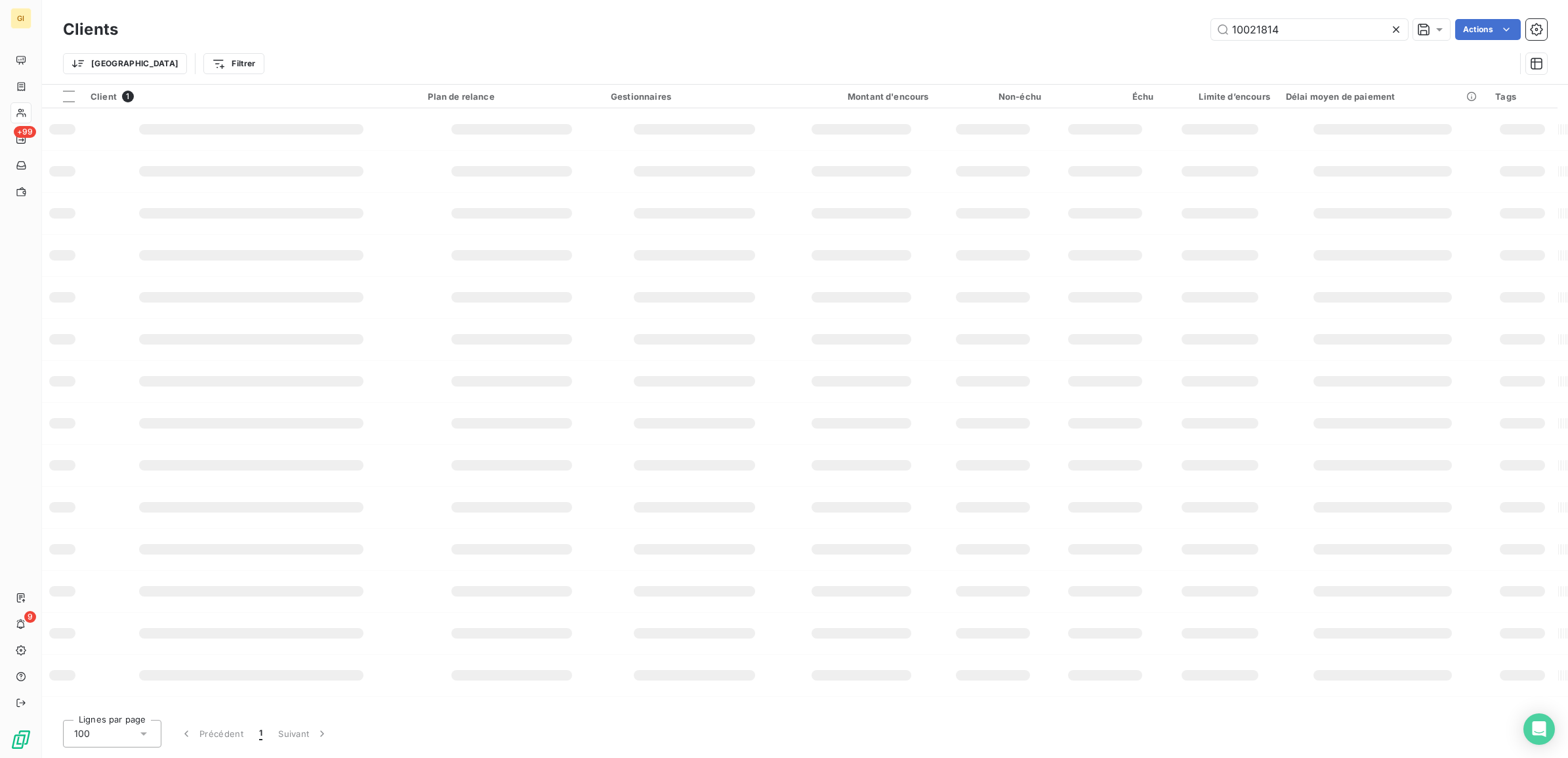
type input "10021814"
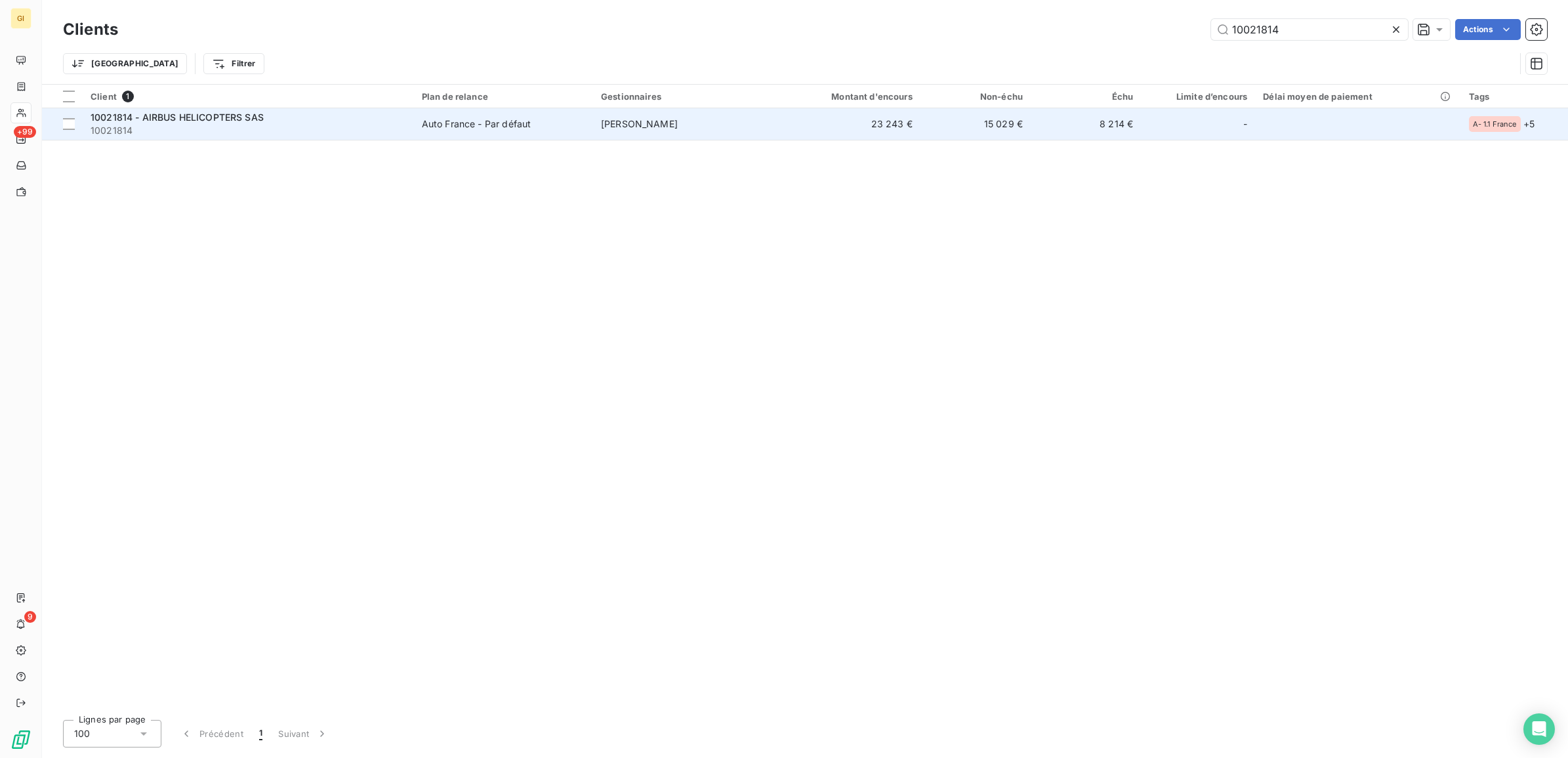
click at [631, 116] on td "[PERSON_NAME]" at bounding box center [682, 124] width 179 height 31
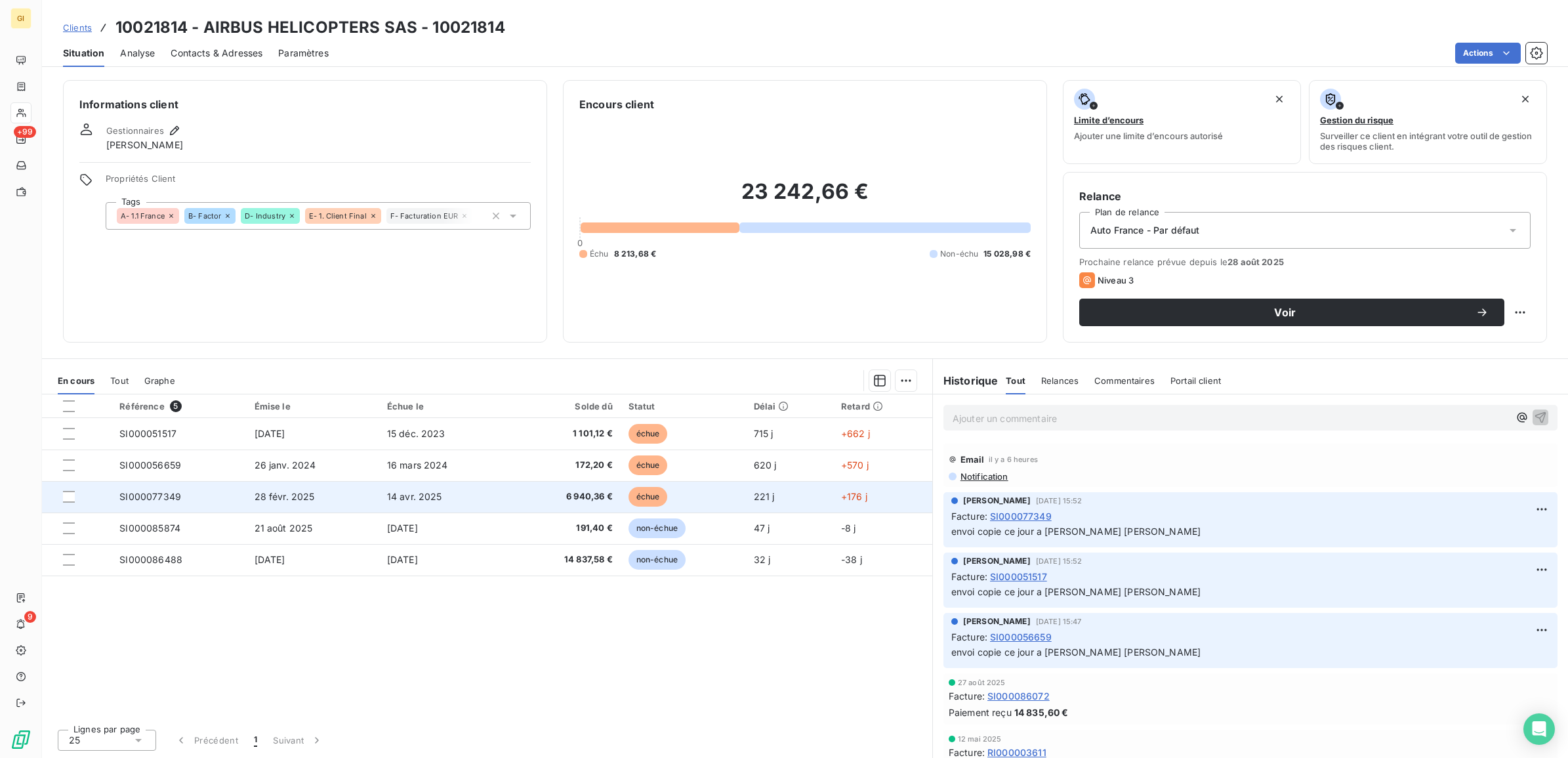
click at [499, 494] on td "14 avr. 2025" at bounding box center [444, 496] width 131 height 31
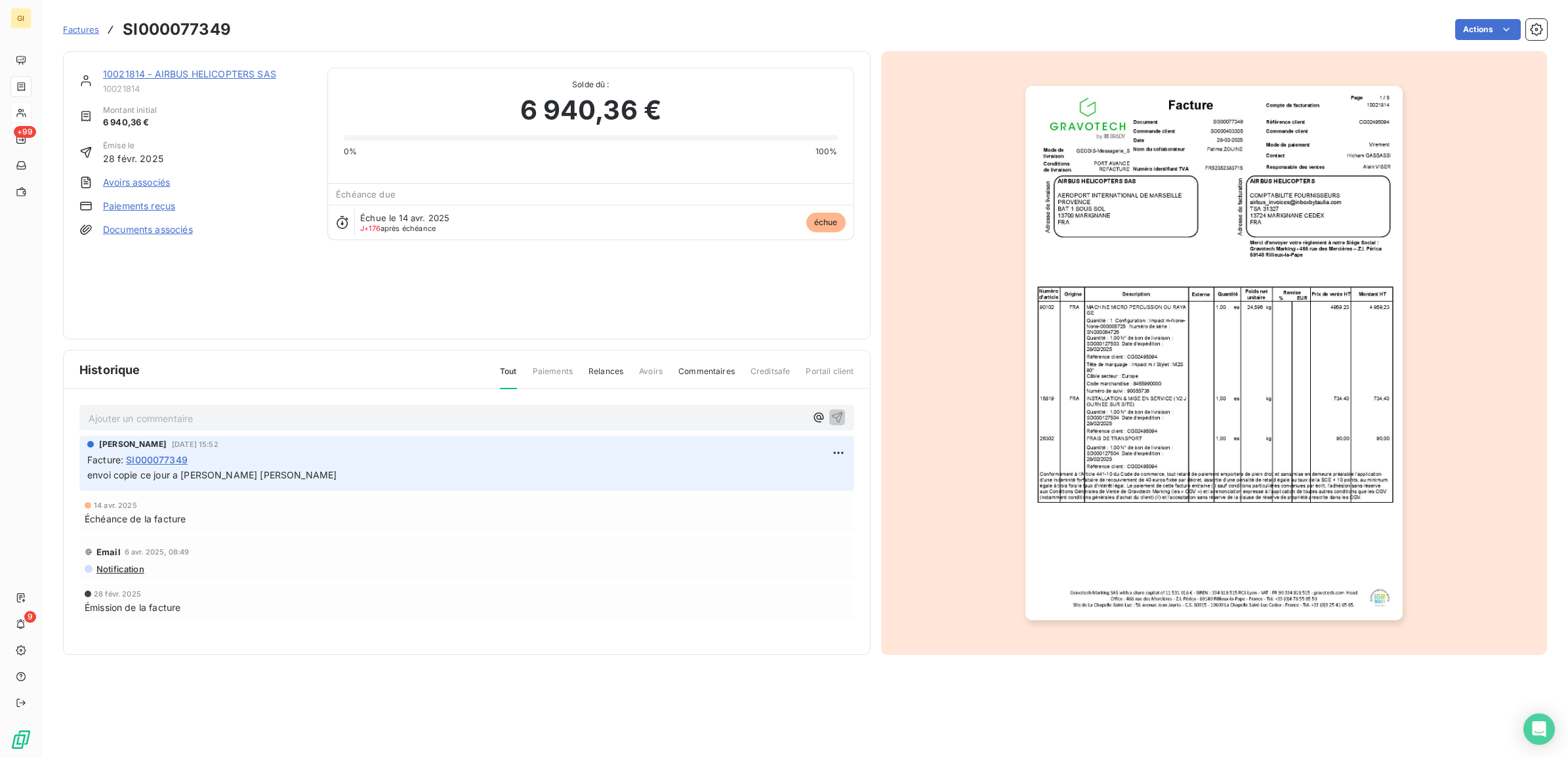
click at [1204, 340] on img "button" at bounding box center [1214, 353] width 377 height 534
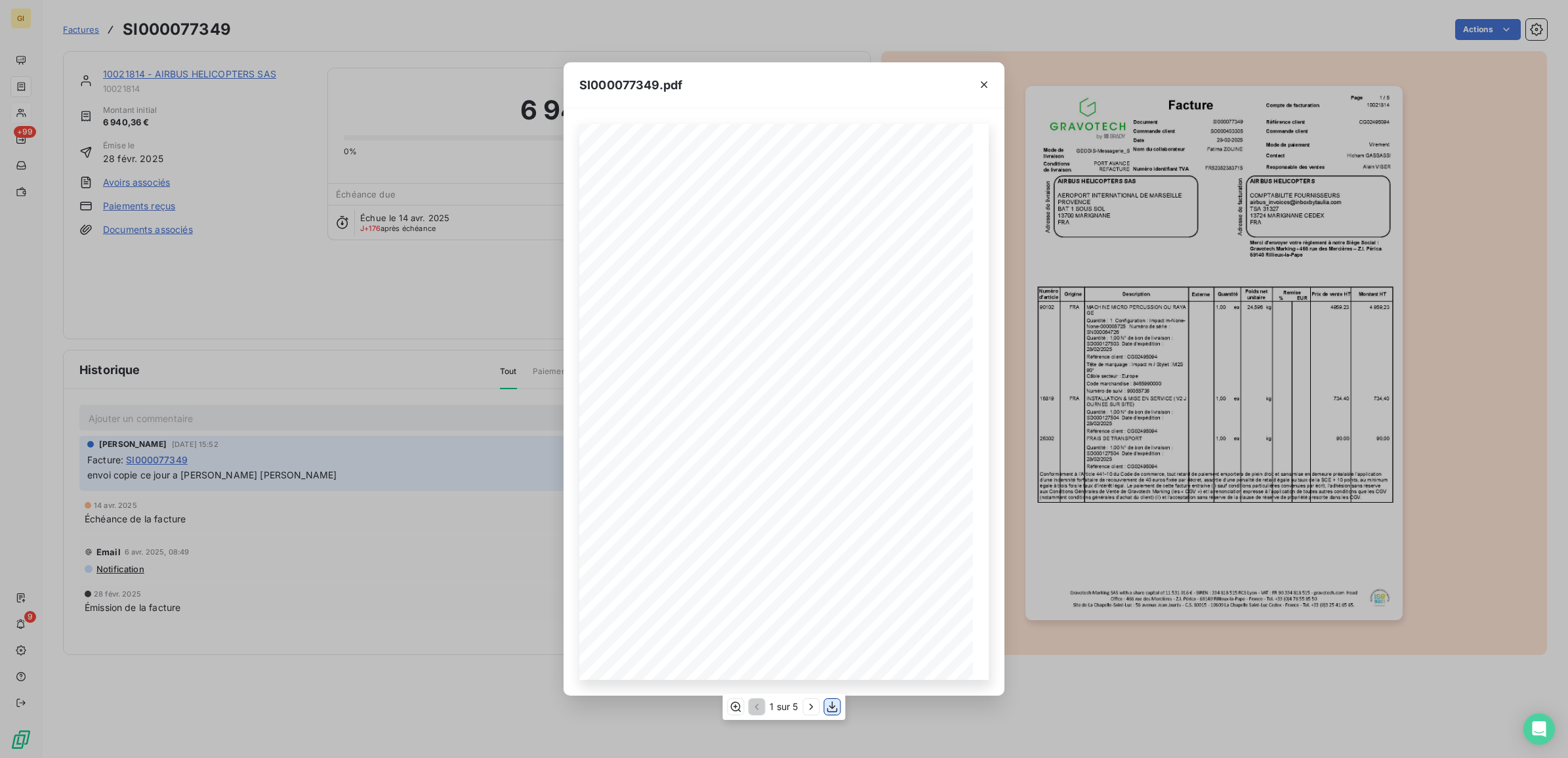
click at [834, 704] on icon "button" at bounding box center [832, 707] width 13 height 13
click at [982, 74] on button "button" at bounding box center [984, 84] width 21 height 21
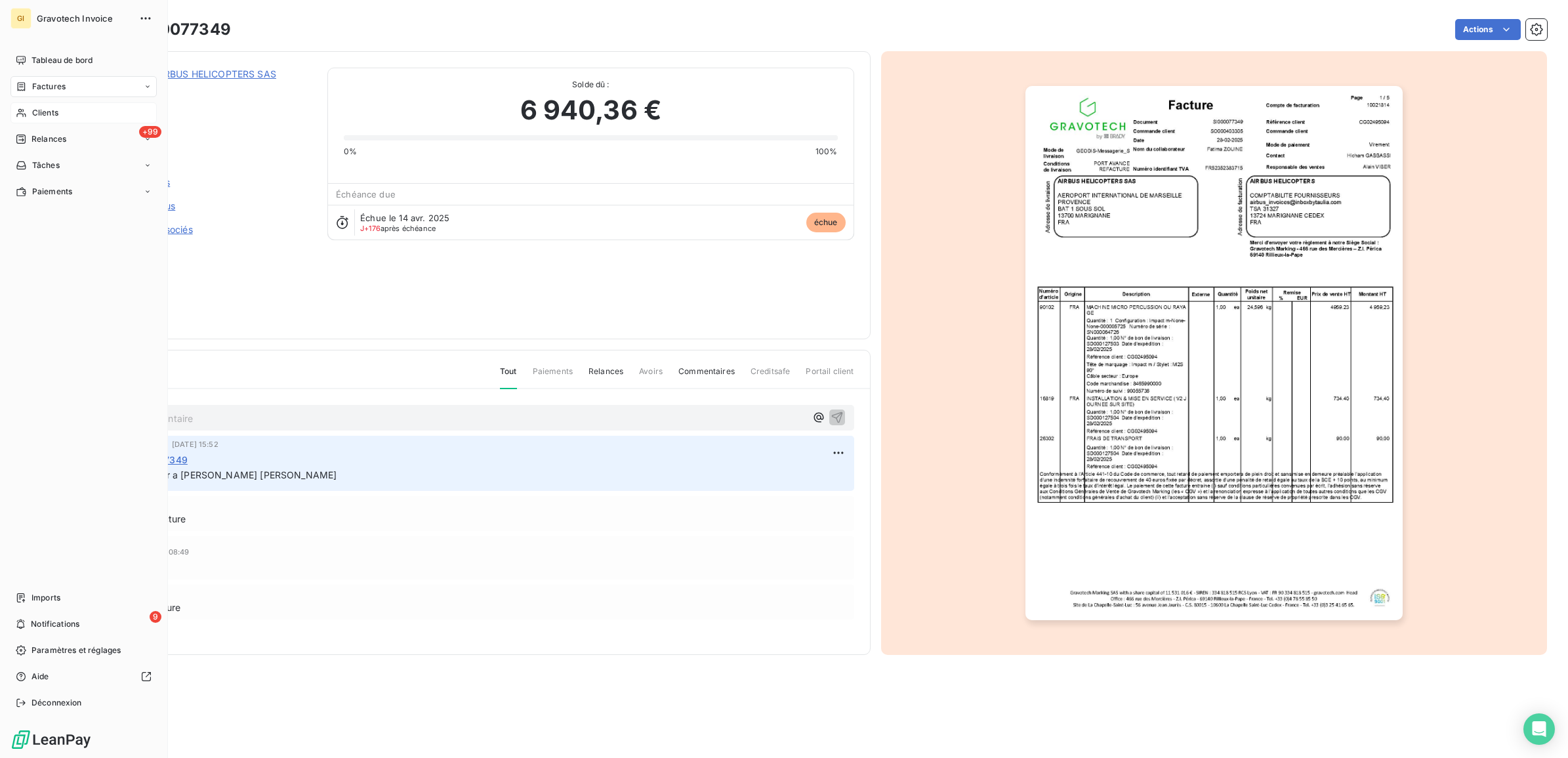
click at [41, 103] on div "Clients" at bounding box center [84, 113] width 146 height 21
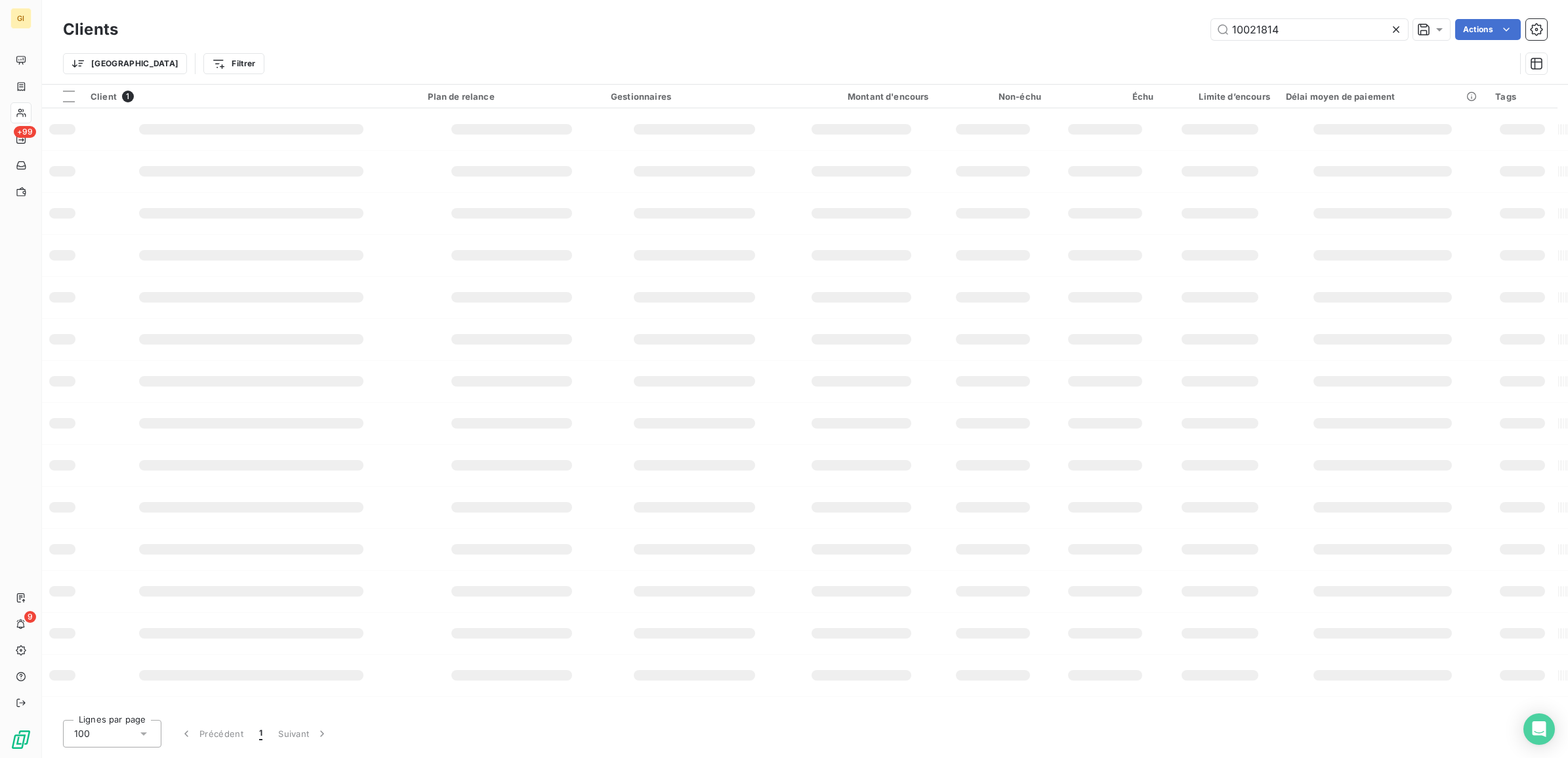
drag, startPoint x: 1315, startPoint y: 25, endPoint x: 1145, endPoint y: 39, distance: 170.6
click at [1145, 39] on div "10021814 Actions" at bounding box center [840, 30] width 1413 height 21
type input "10023028"
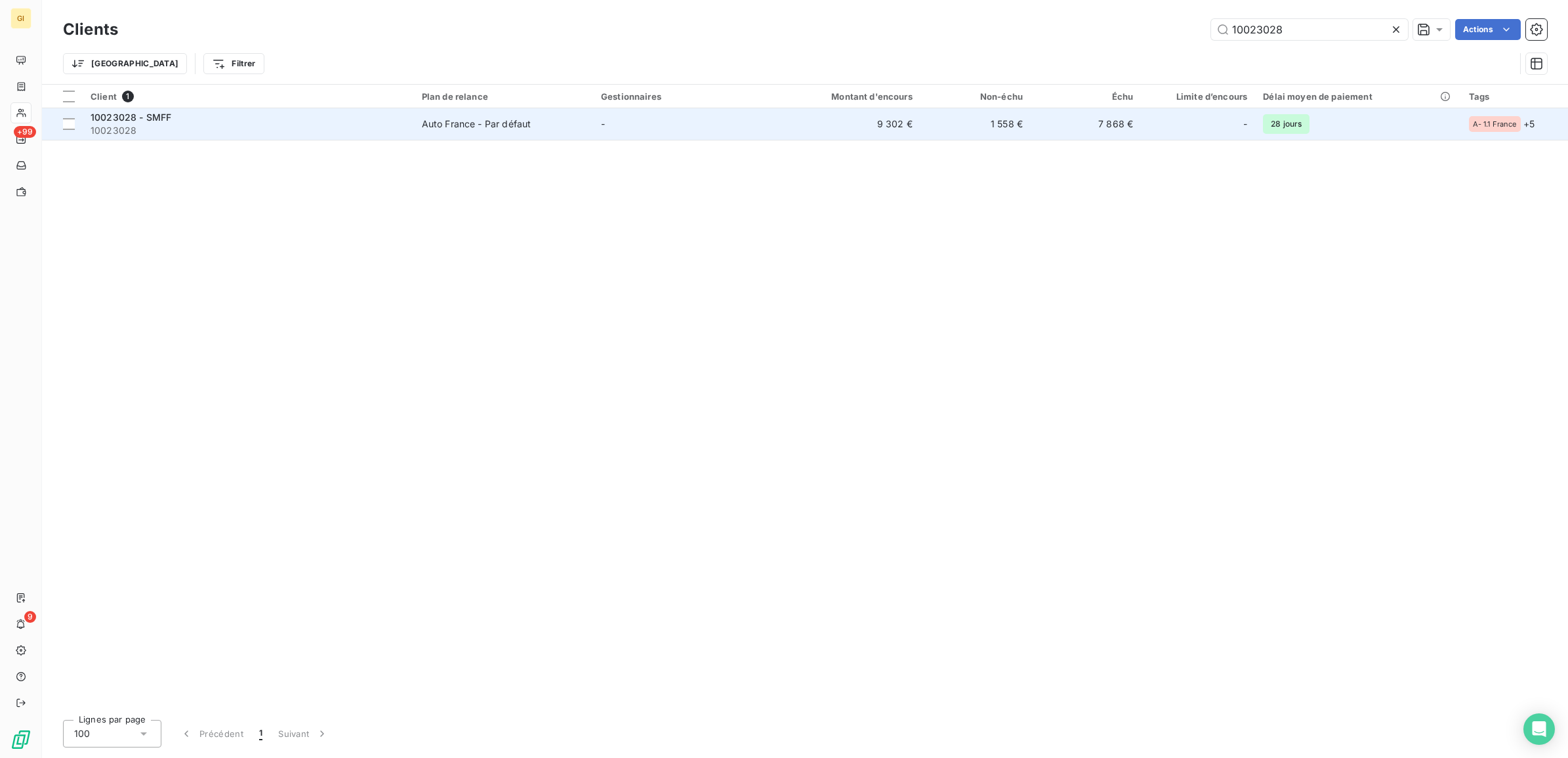
click at [709, 123] on td "-" at bounding box center [682, 124] width 179 height 31
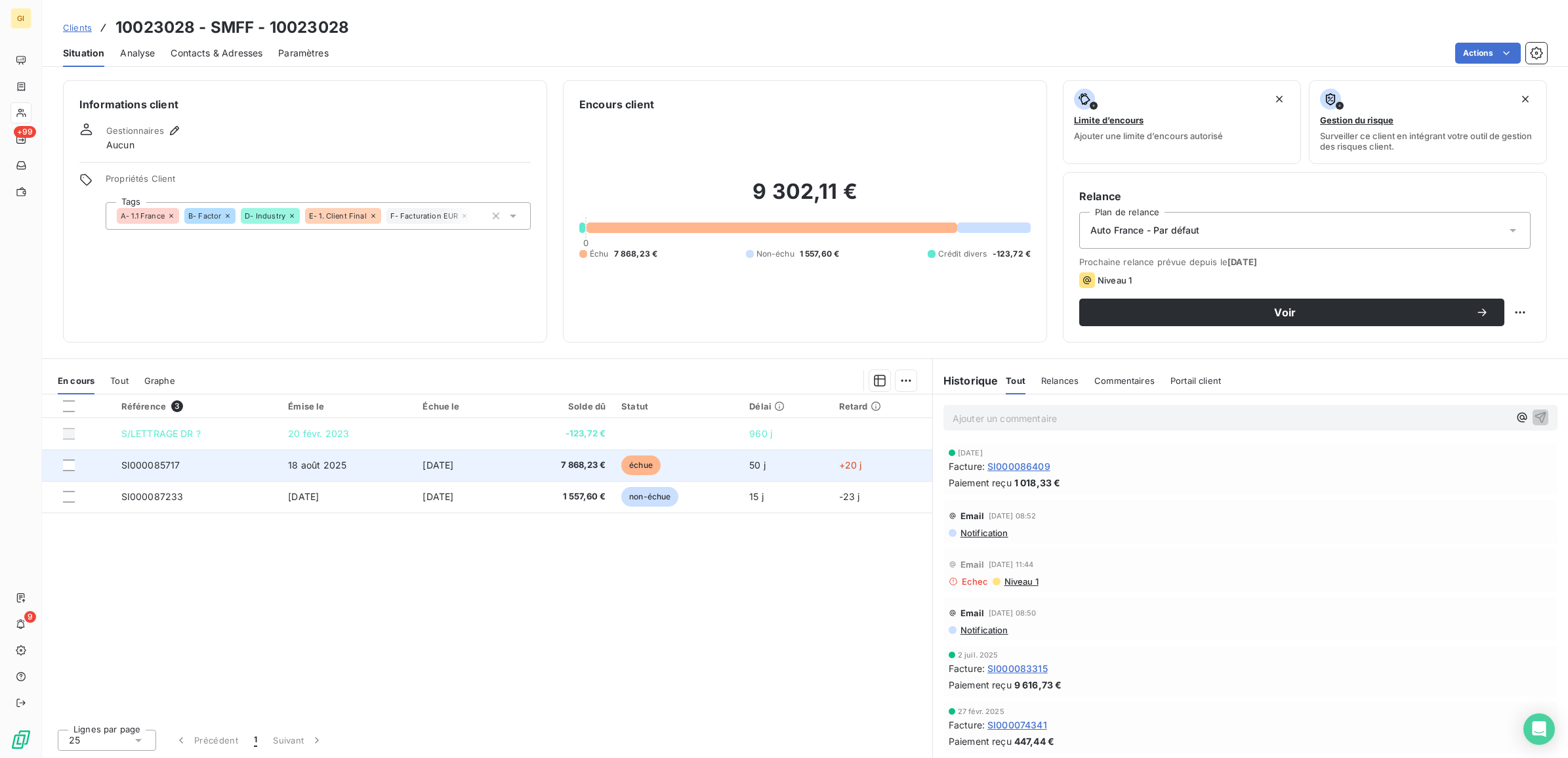
click at [280, 464] on td "18 août 2025" at bounding box center [348, 465] width 134 height 31
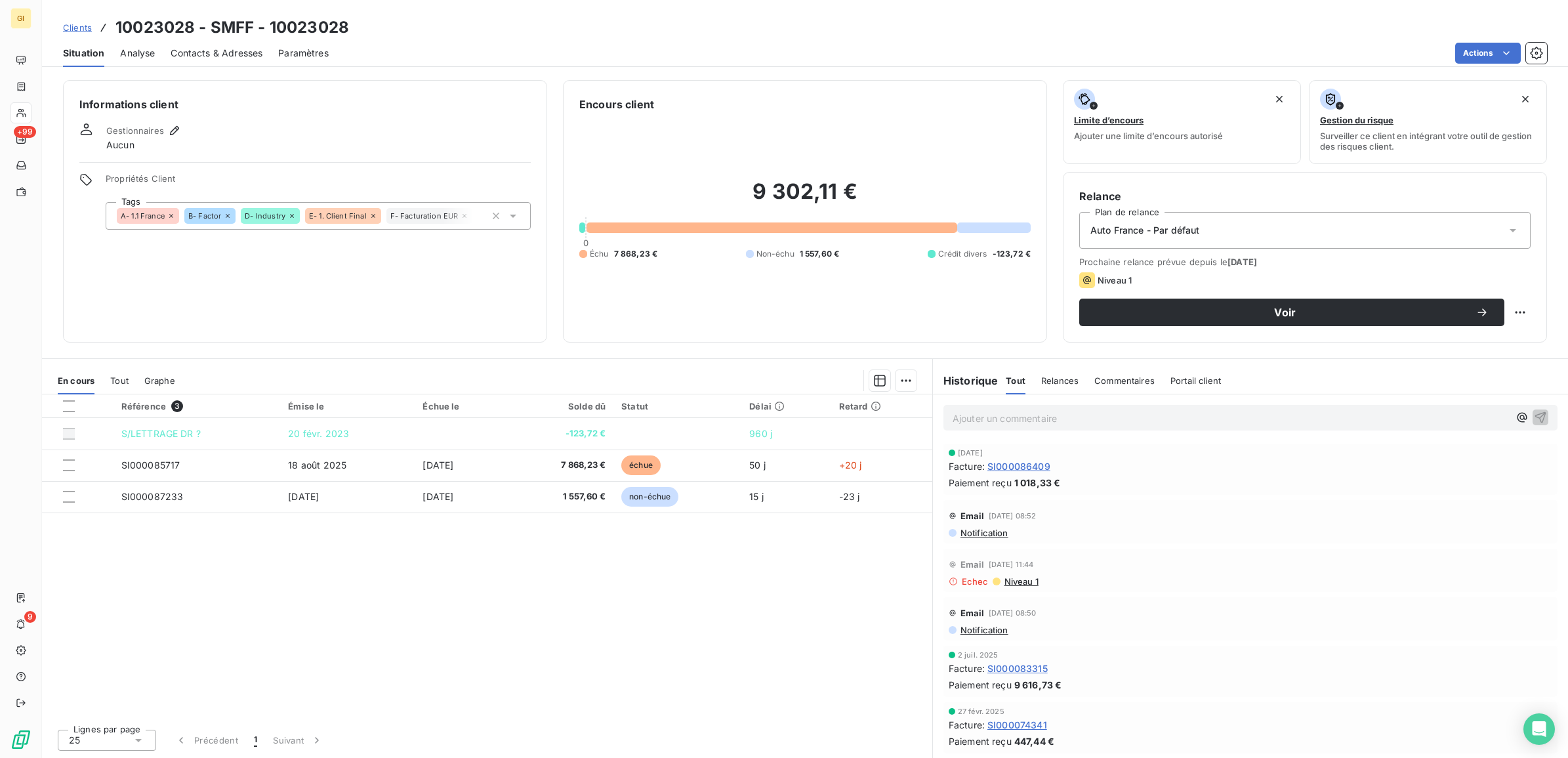
click at [197, 48] on span "Contacts & Adresses" at bounding box center [217, 53] width 92 height 13
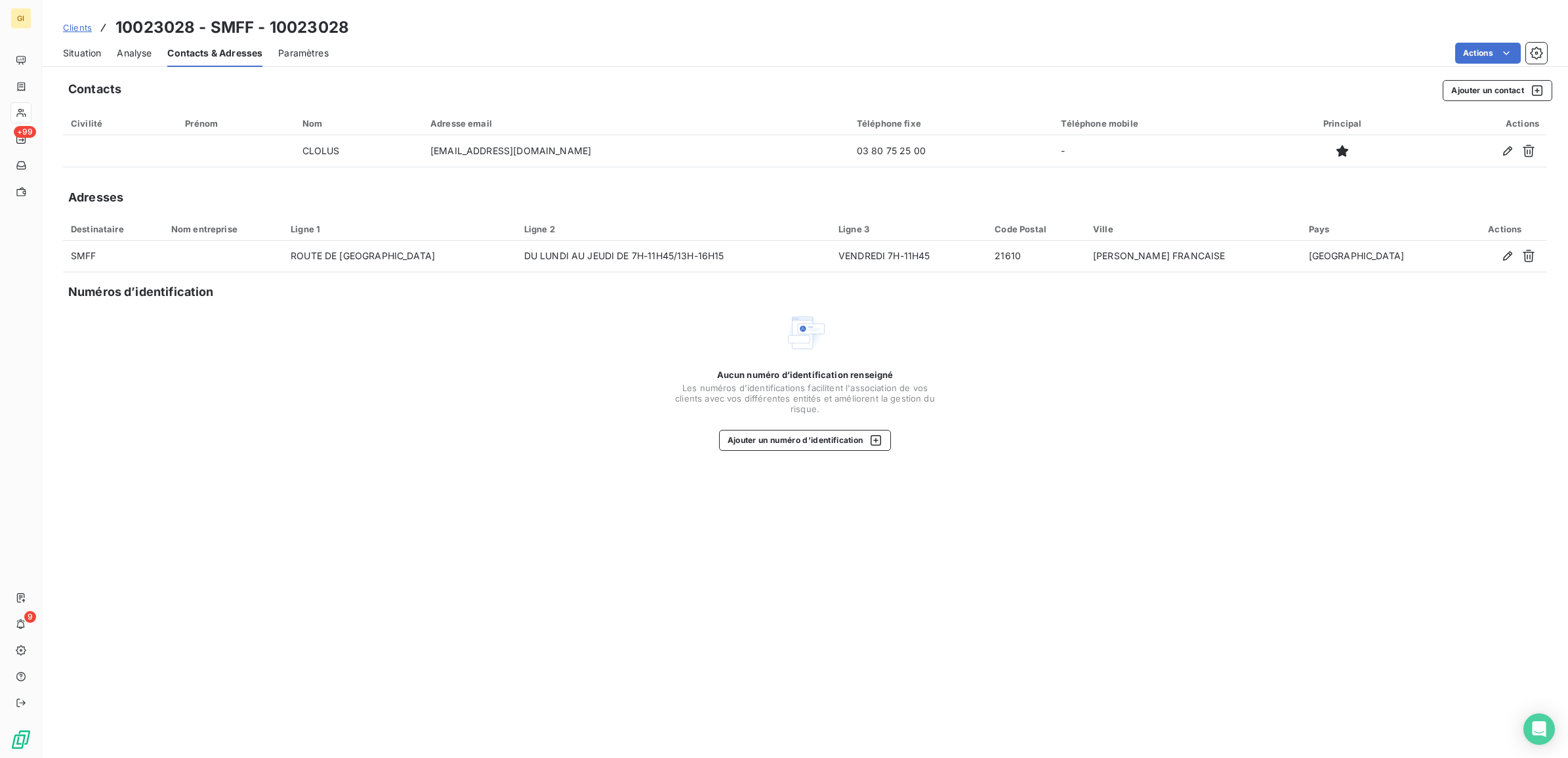
click at [133, 48] on span "Analyse" at bounding box center [134, 53] width 34 height 13
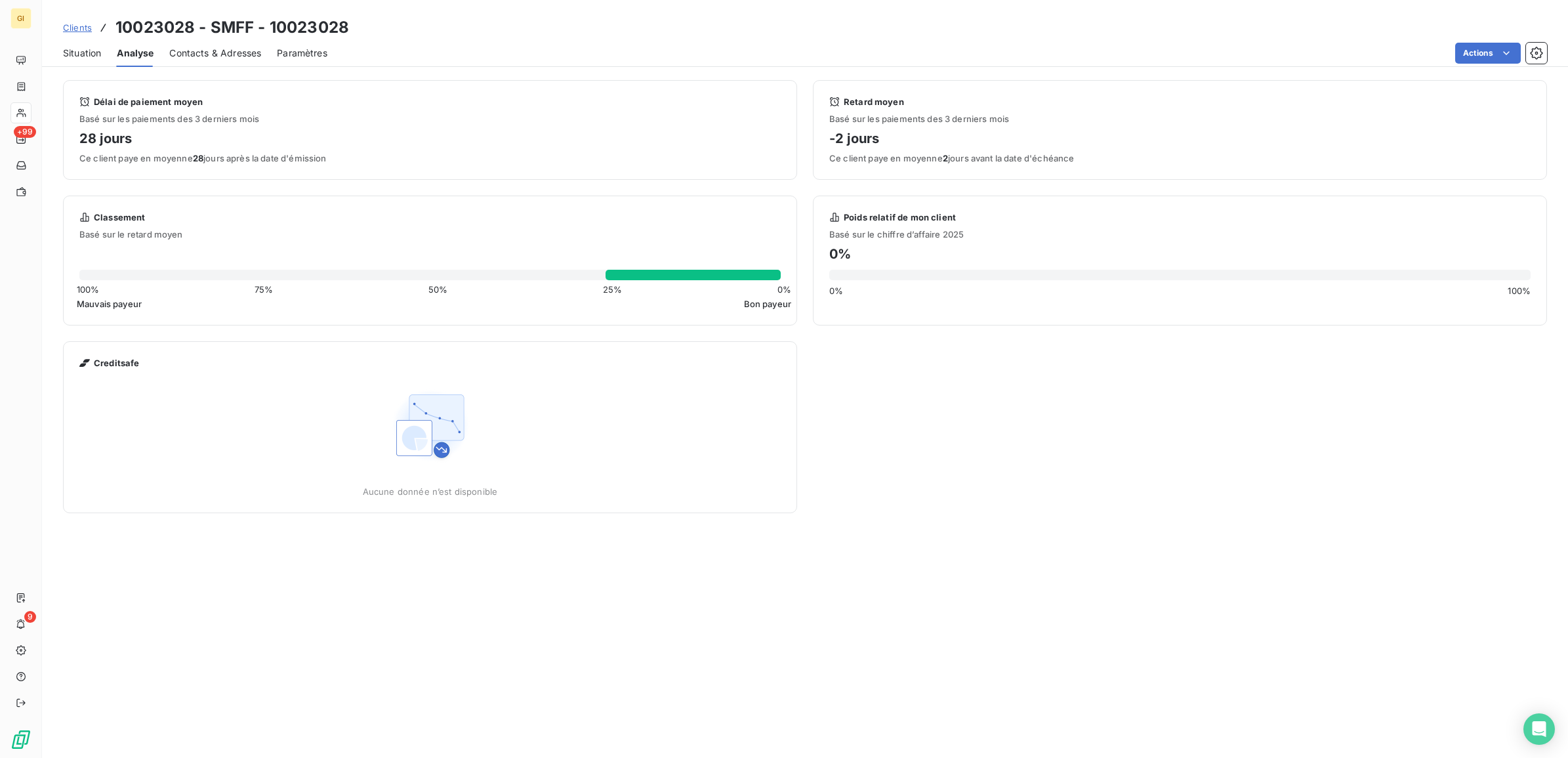
click at [84, 49] on span "Situation" at bounding box center [82, 53] width 38 height 13
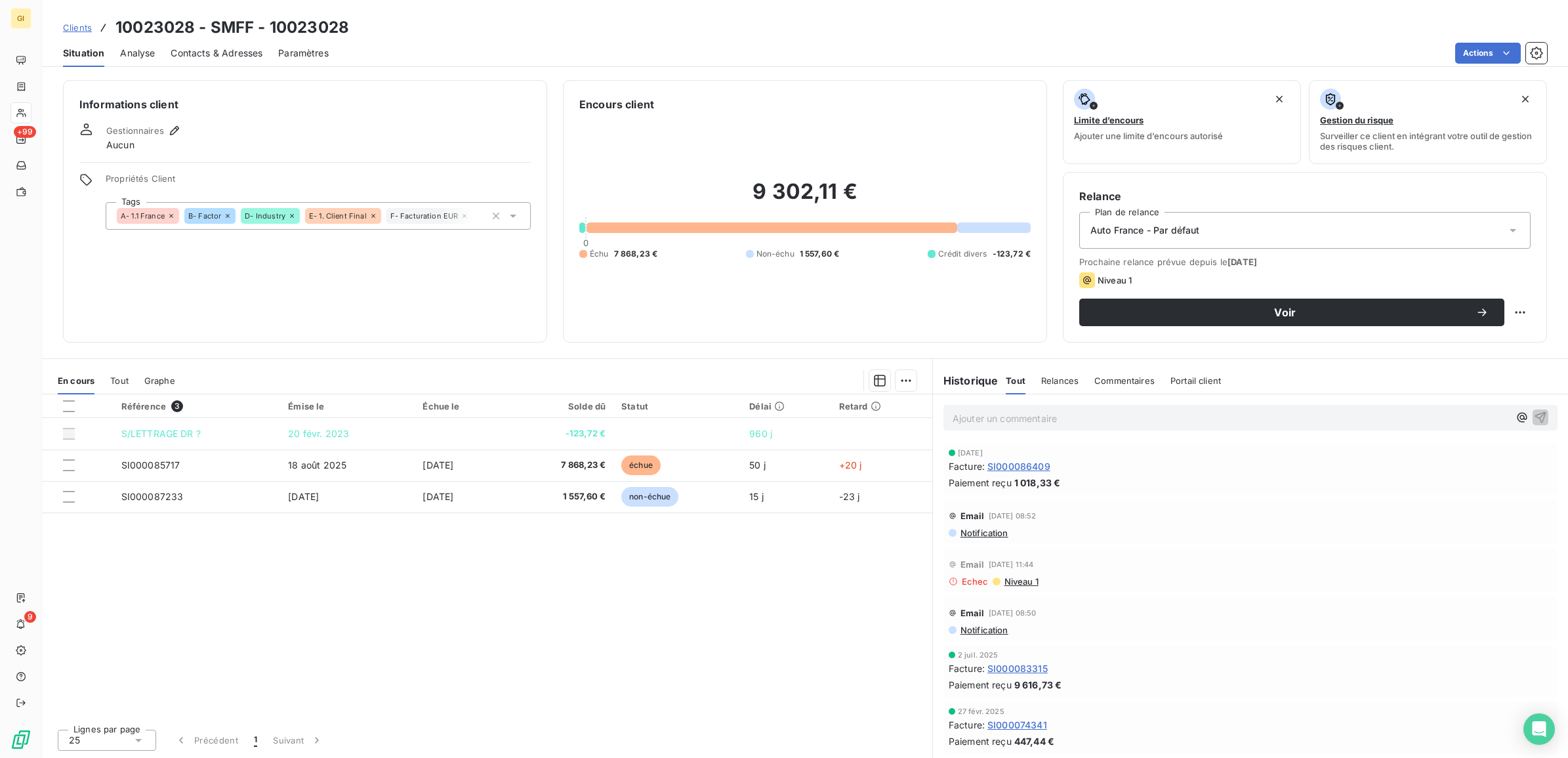
click at [67, 30] on span "Clients" at bounding box center [77, 27] width 29 height 11
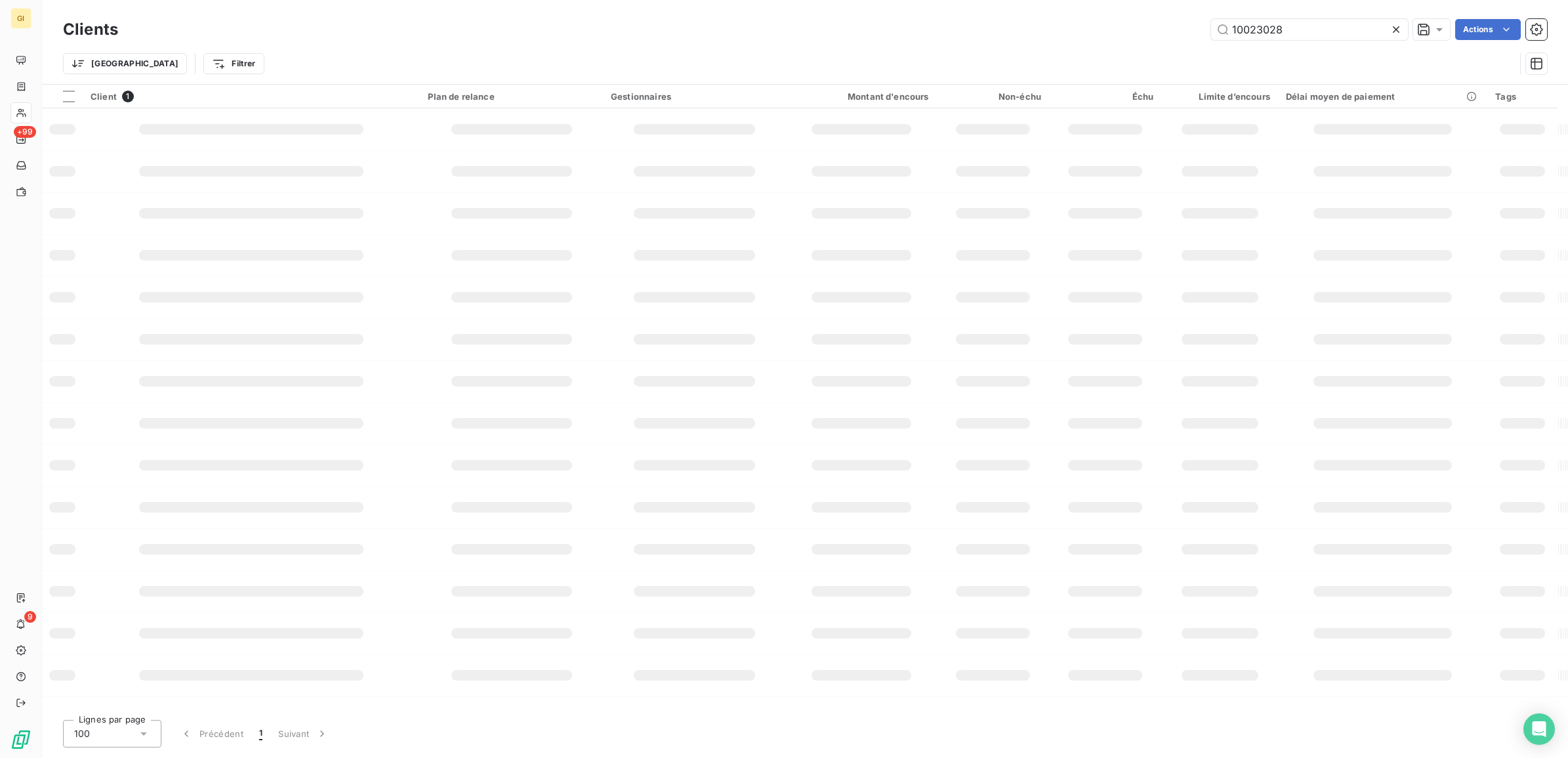
drag, startPoint x: 1290, startPoint y: 25, endPoint x: 937, endPoint y: 48, distance: 353.7
click at [937, 48] on div "Clients 10023028 Actions Trier Filtrer" at bounding box center [805, 49] width 1484 height 68
type input "10005761"
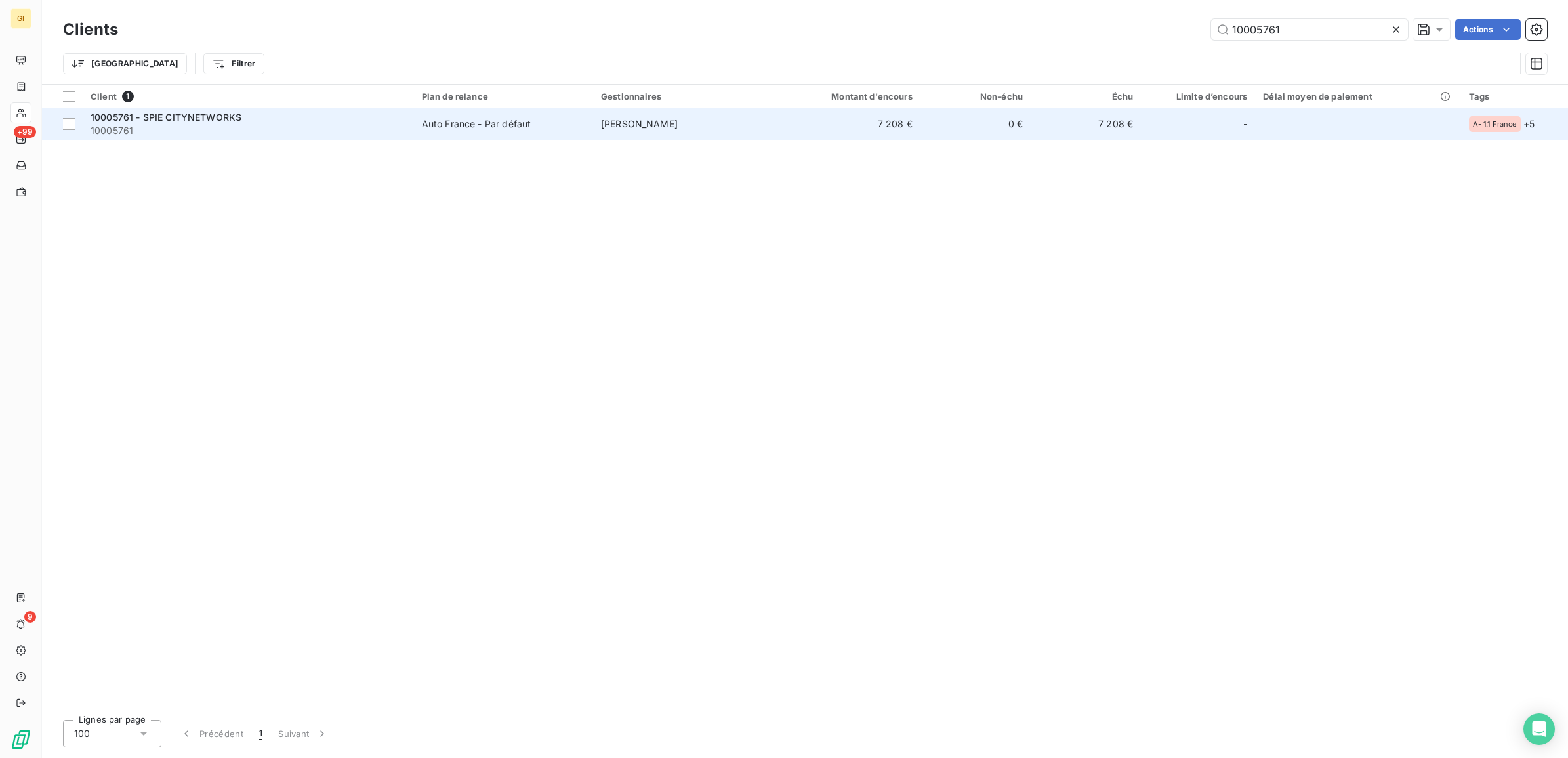
click at [713, 129] on td "[PERSON_NAME]" at bounding box center [682, 124] width 179 height 31
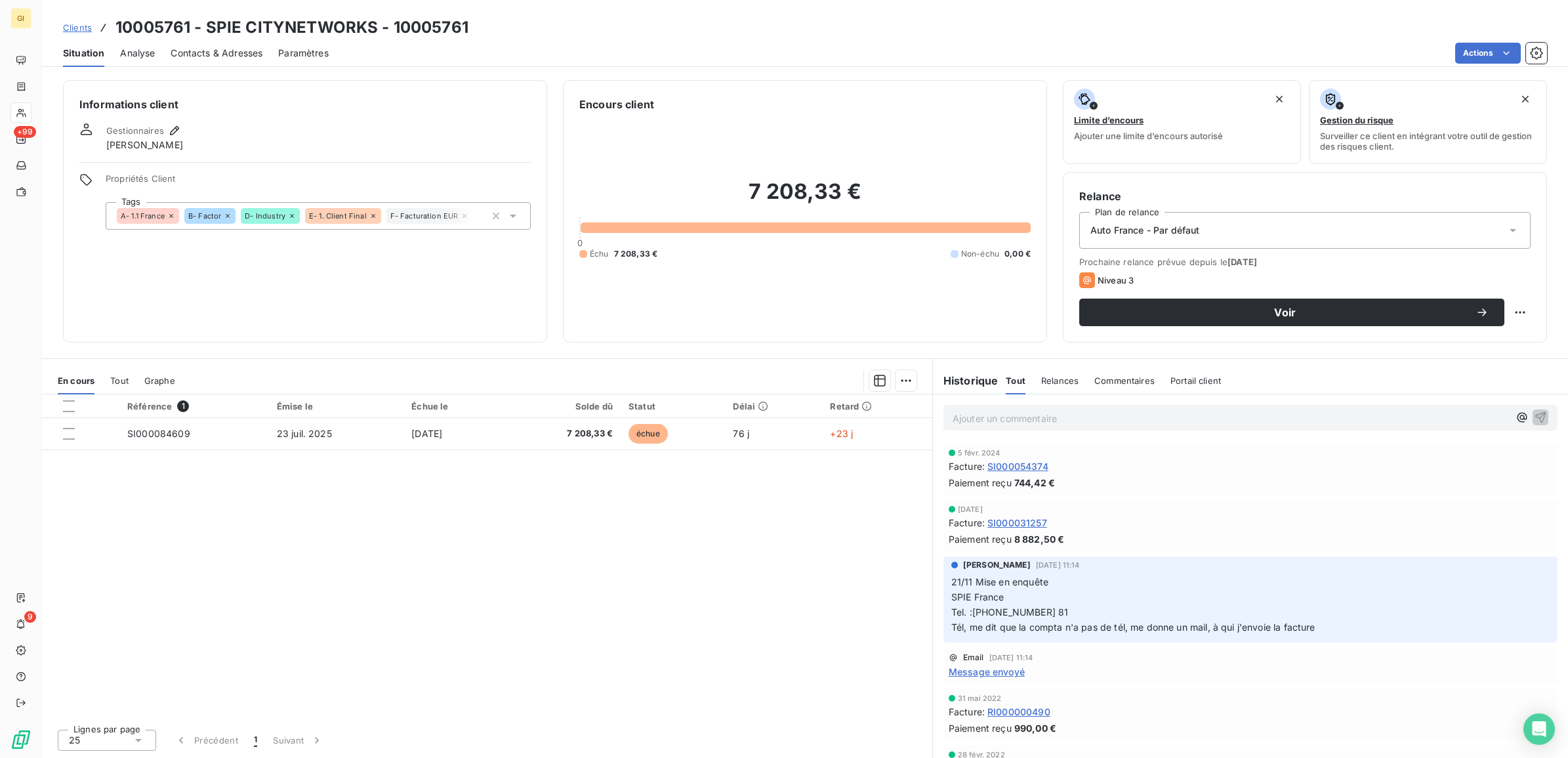
click at [77, 31] on span "Clients" at bounding box center [77, 27] width 29 height 11
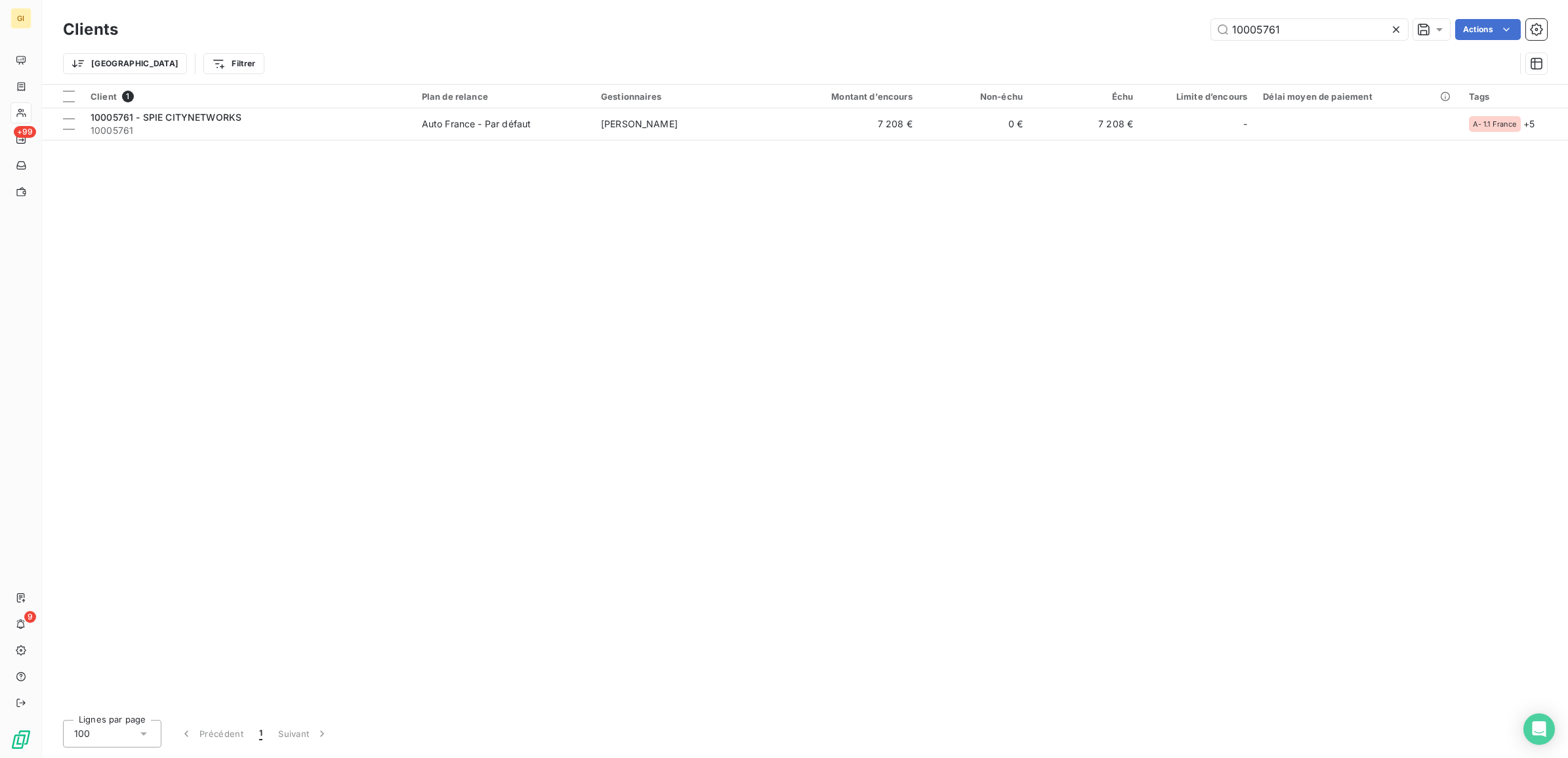
drag, startPoint x: 1307, startPoint y: 31, endPoint x: 1019, endPoint y: 37, distance: 288.1
click at [1019, 37] on div "10005761 Actions" at bounding box center [840, 30] width 1413 height 21
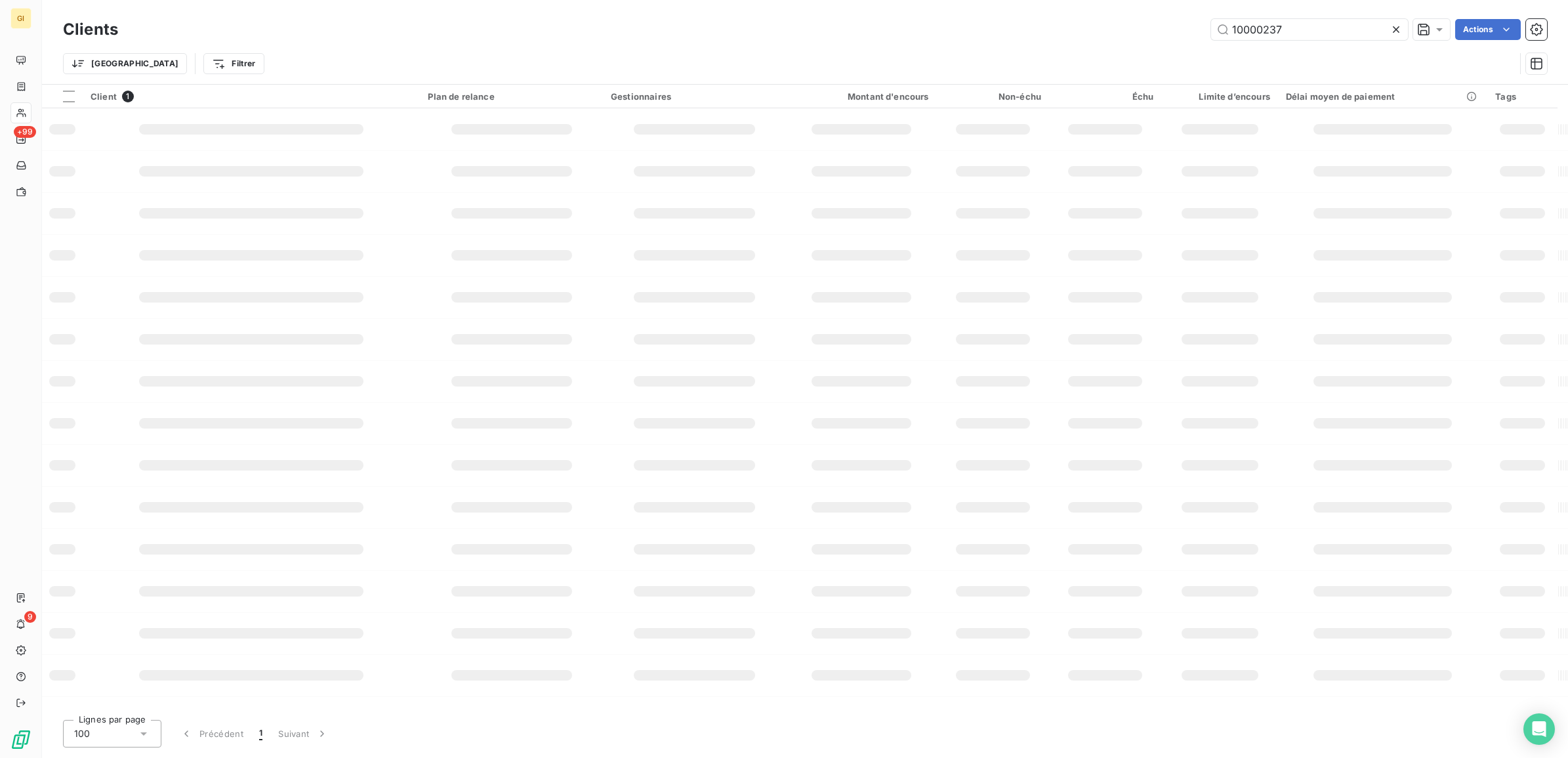
type input "10000237"
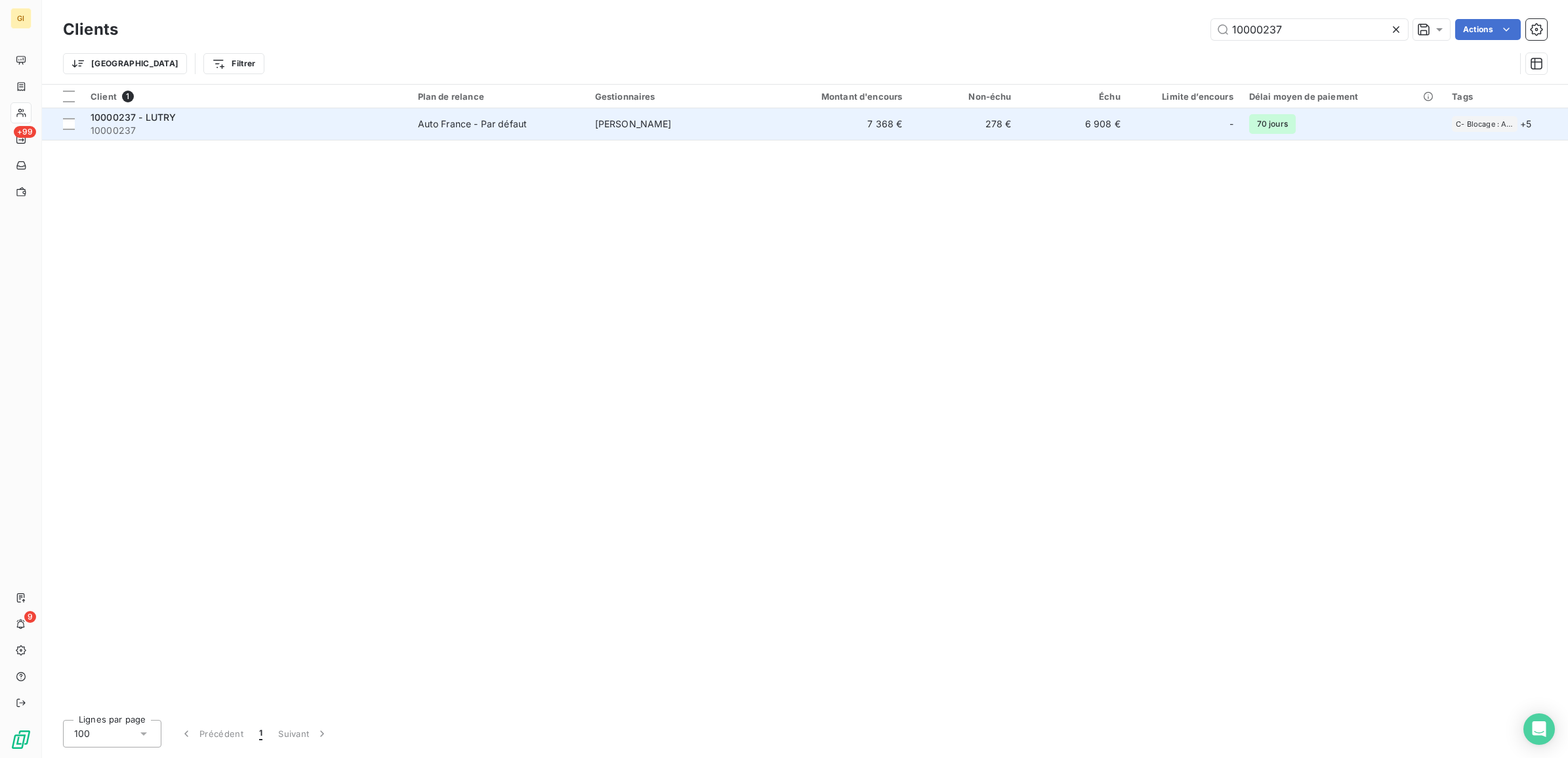
click at [502, 120] on div "Auto France - Par défaut" at bounding box center [473, 124] width 110 height 13
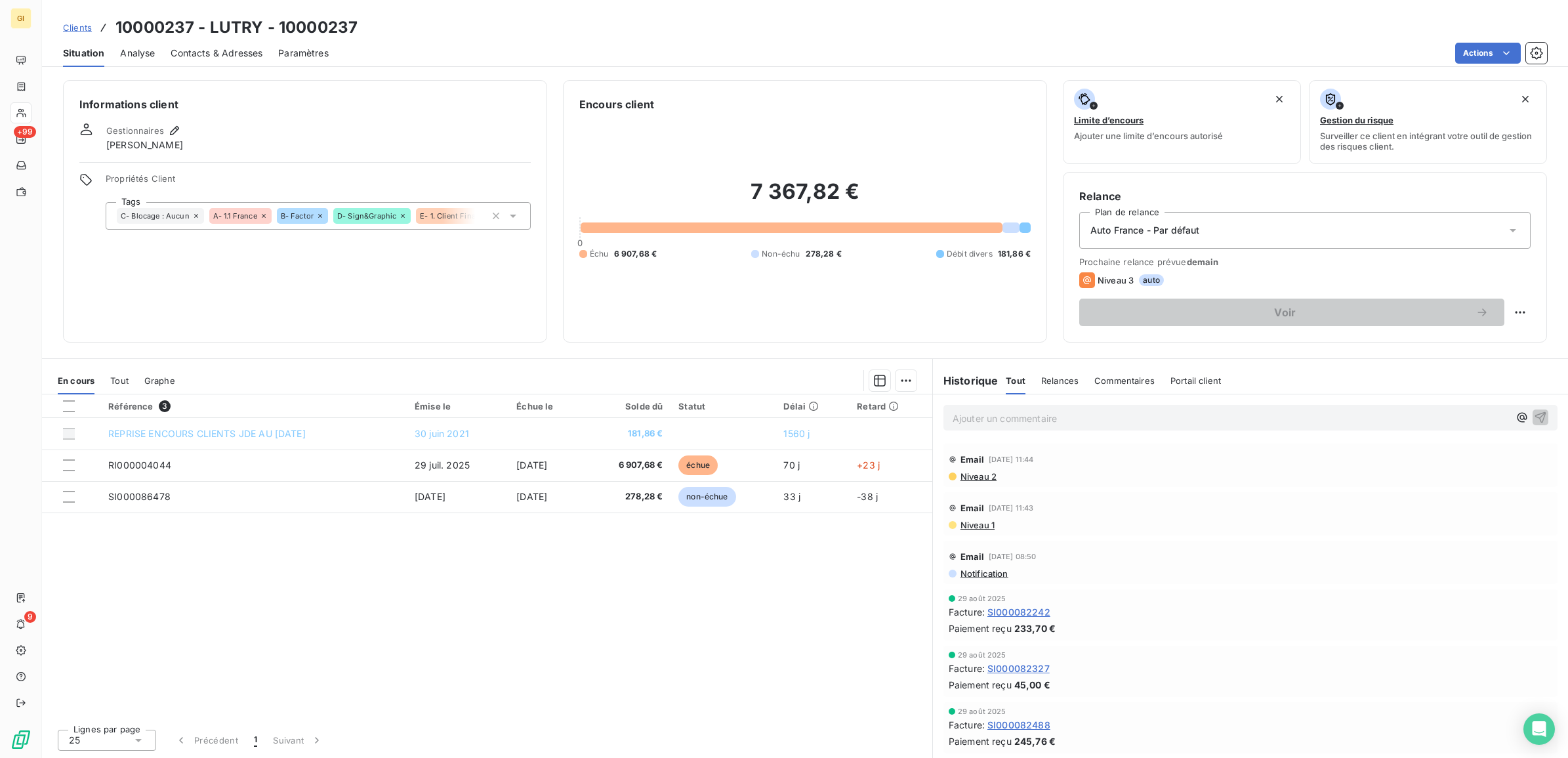
click at [62, 11] on div "Clients 10000237 - LUTRY - 10000237 Situation Analyse Contacts & Adresses Param…" at bounding box center [805, 34] width 1526 height 67
click at [71, 25] on span "Clients" at bounding box center [77, 27] width 29 height 11
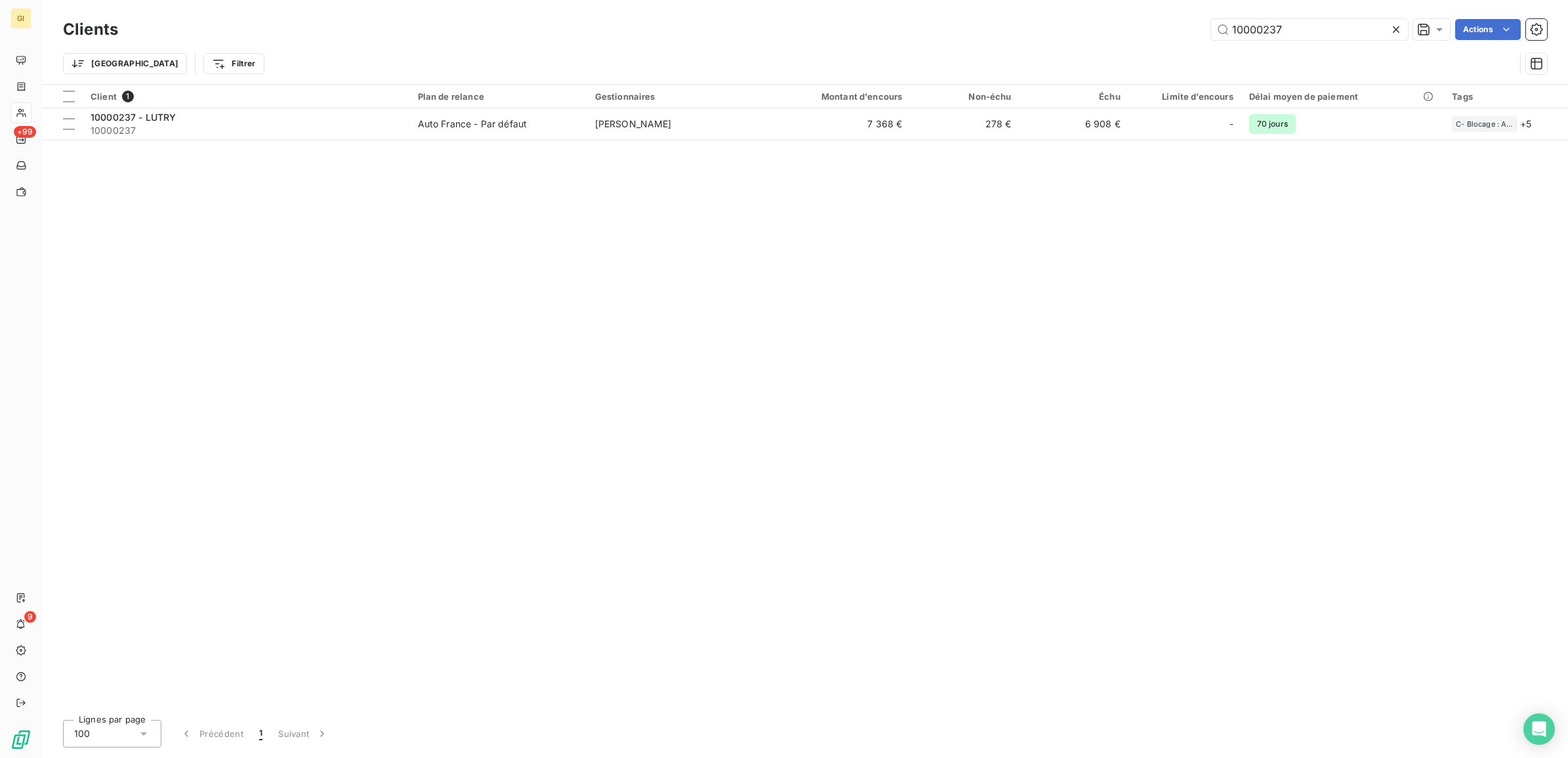
drag, startPoint x: 1307, startPoint y: 31, endPoint x: 1058, endPoint y: 30, distance: 249.0
click at [1058, 30] on div "10000237 Actions" at bounding box center [840, 30] width 1413 height 21
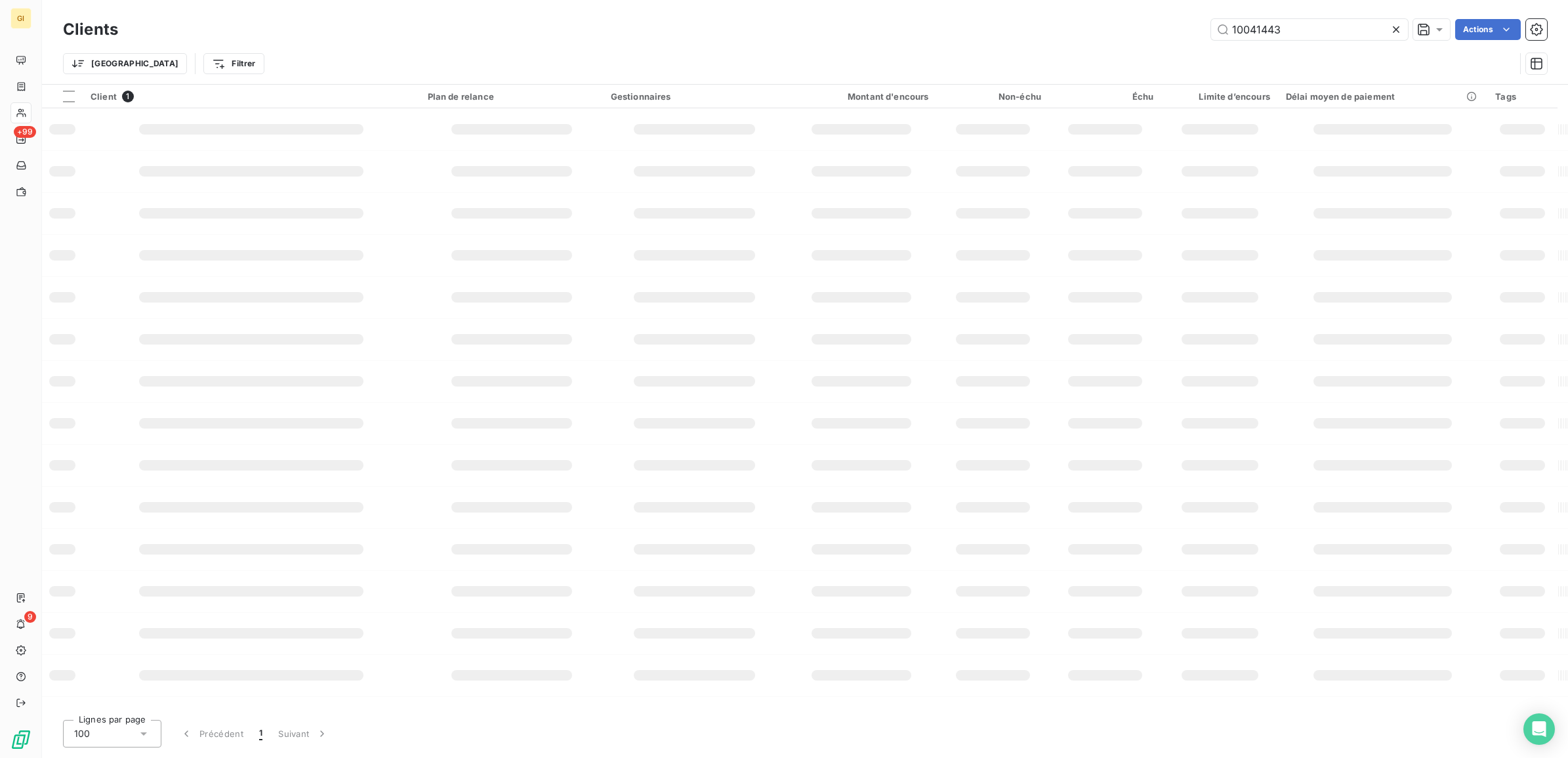
type input "10041443"
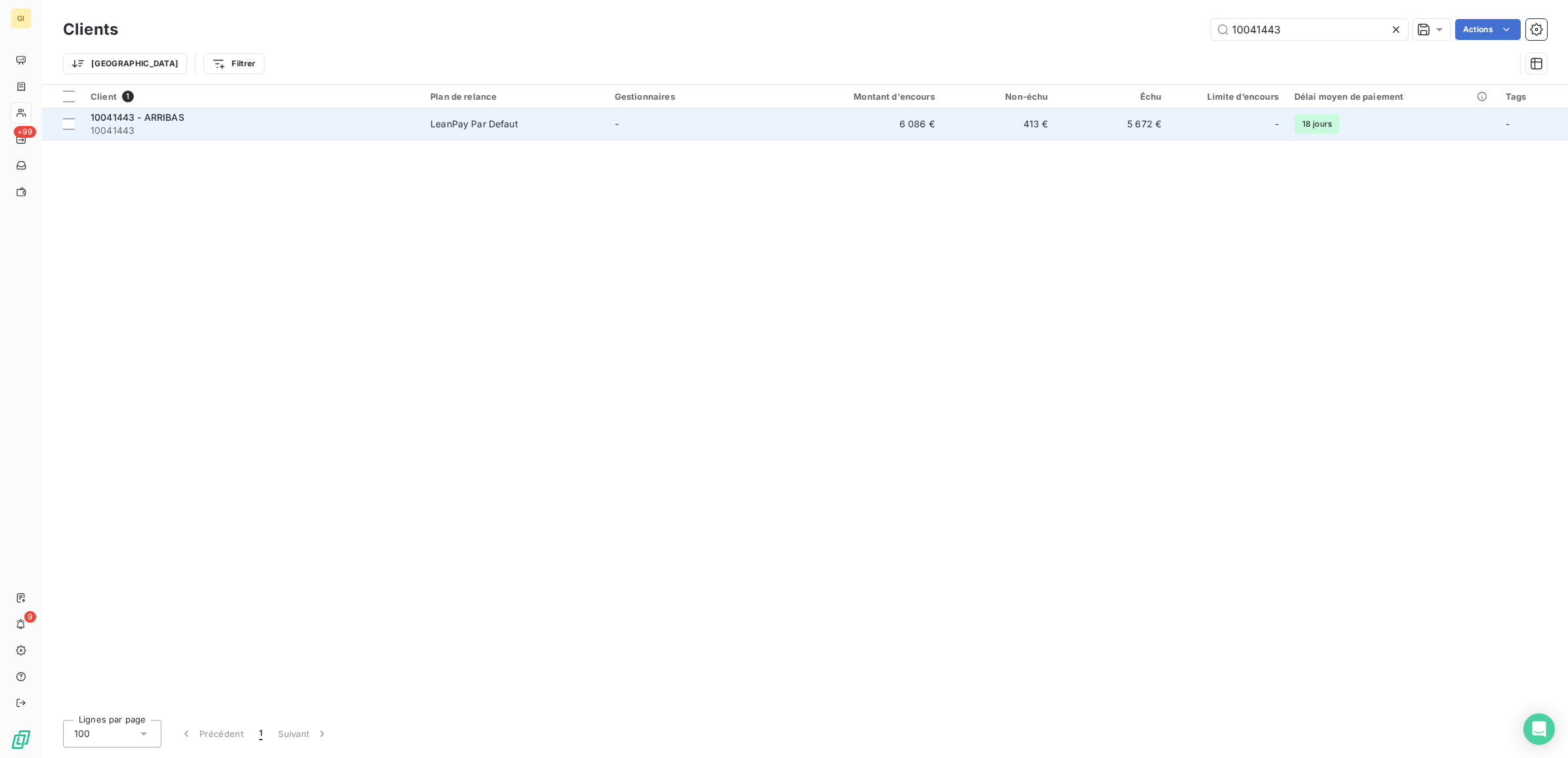
drag, startPoint x: 530, startPoint y: 120, endPoint x: 499, endPoint y: 121, distance: 31.0
click at [526, 120] on span "LeanPay Par Defaut" at bounding box center [515, 124] width 169 height 13
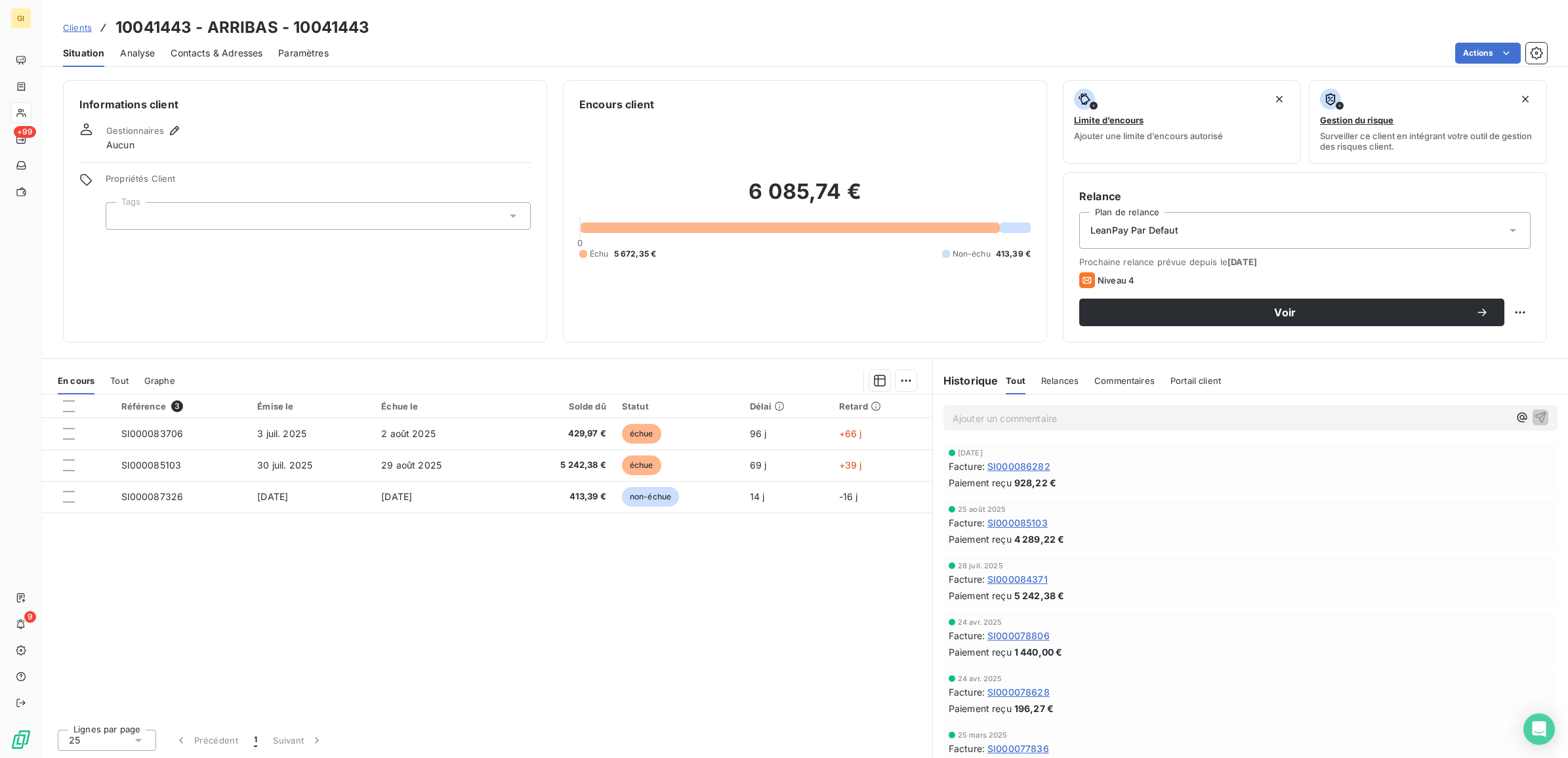
click at [82, 25] on span "Clients" at bounding box center [77, 27] width 29 height 11
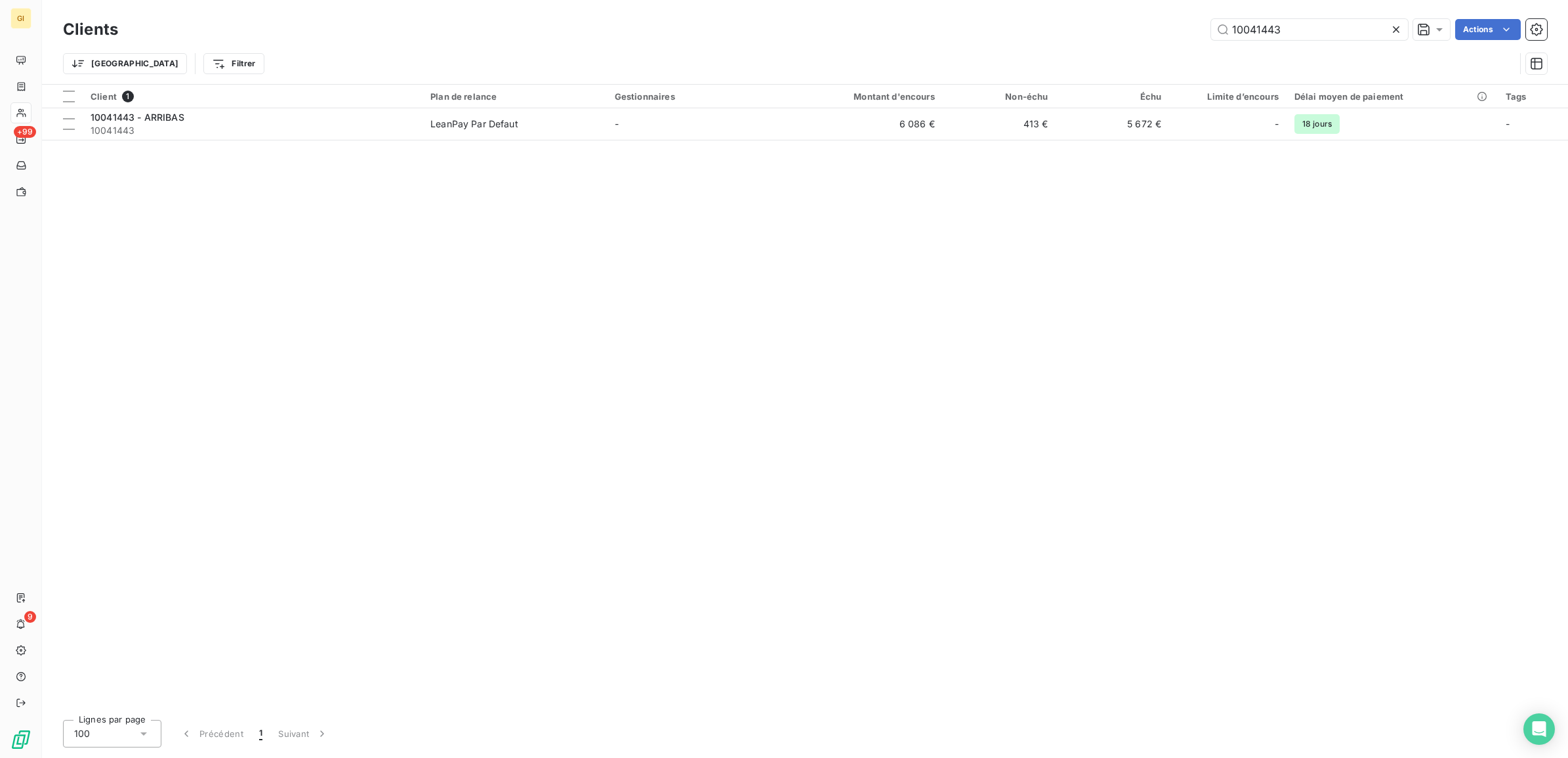
drag, startPoint x: 1337, startPoint y: 33, endPoint x: 1117, endPoint y: 38, distance: 220.1
click at [1117, 38] on div "10041443 Actions" at bounding box center [840, 30] width 1413 height 21
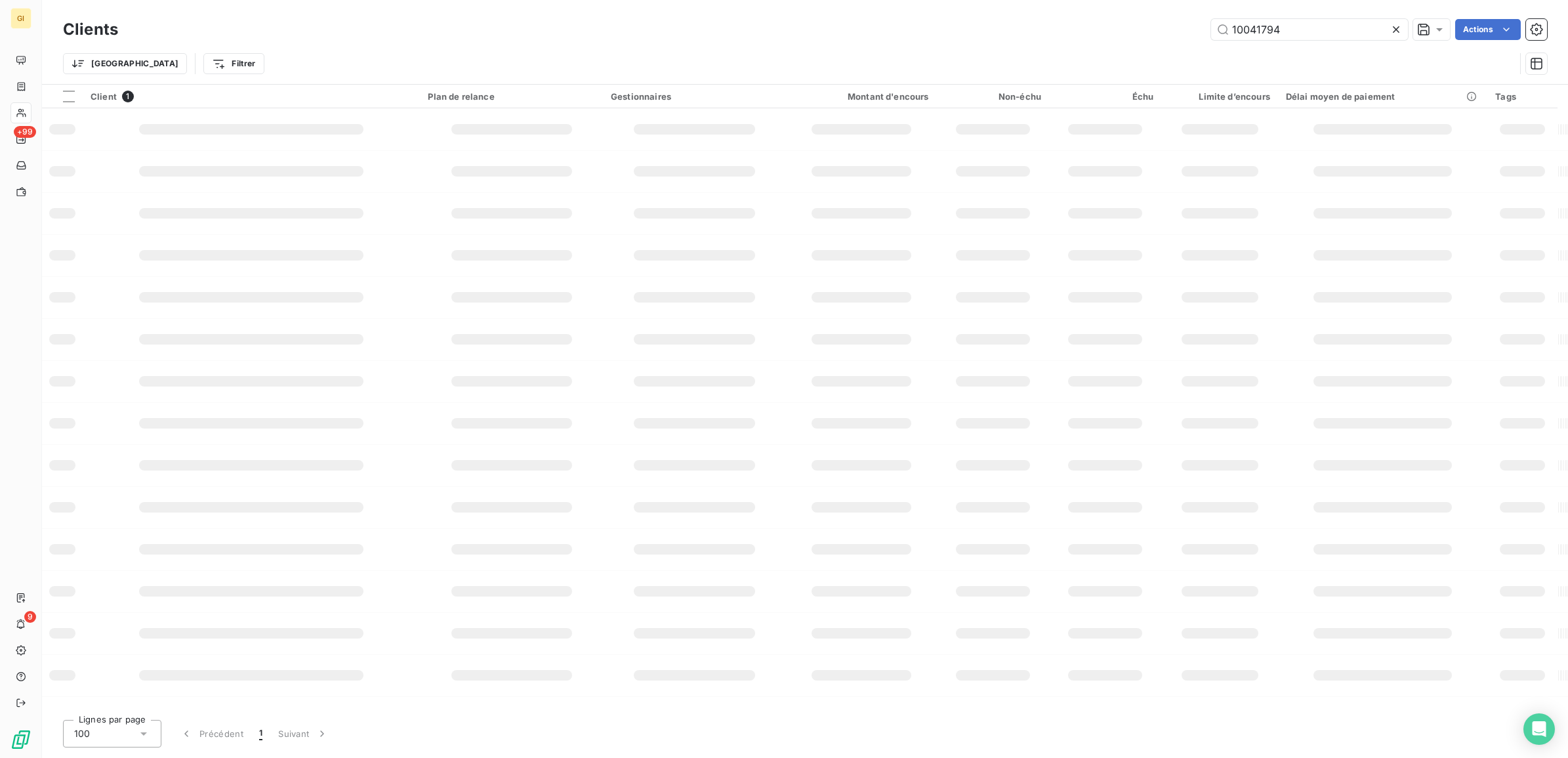
type input "10041794"
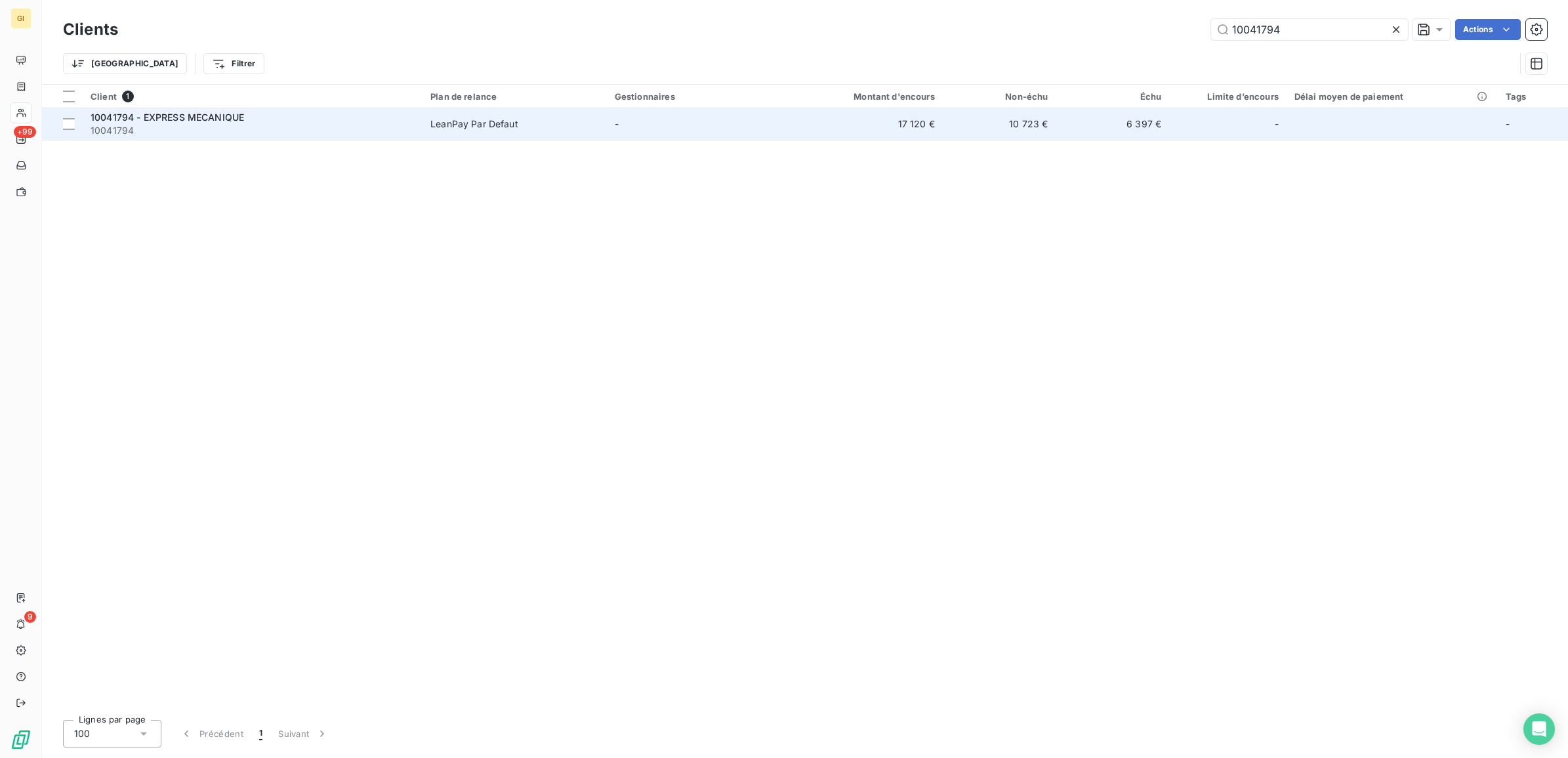
click at [590, 125] on span "LeanPay Par Defaut" at bounding box center [515, 124] width 169 height 13
